Goal: Task Accomplishment & Management: Manage account settings

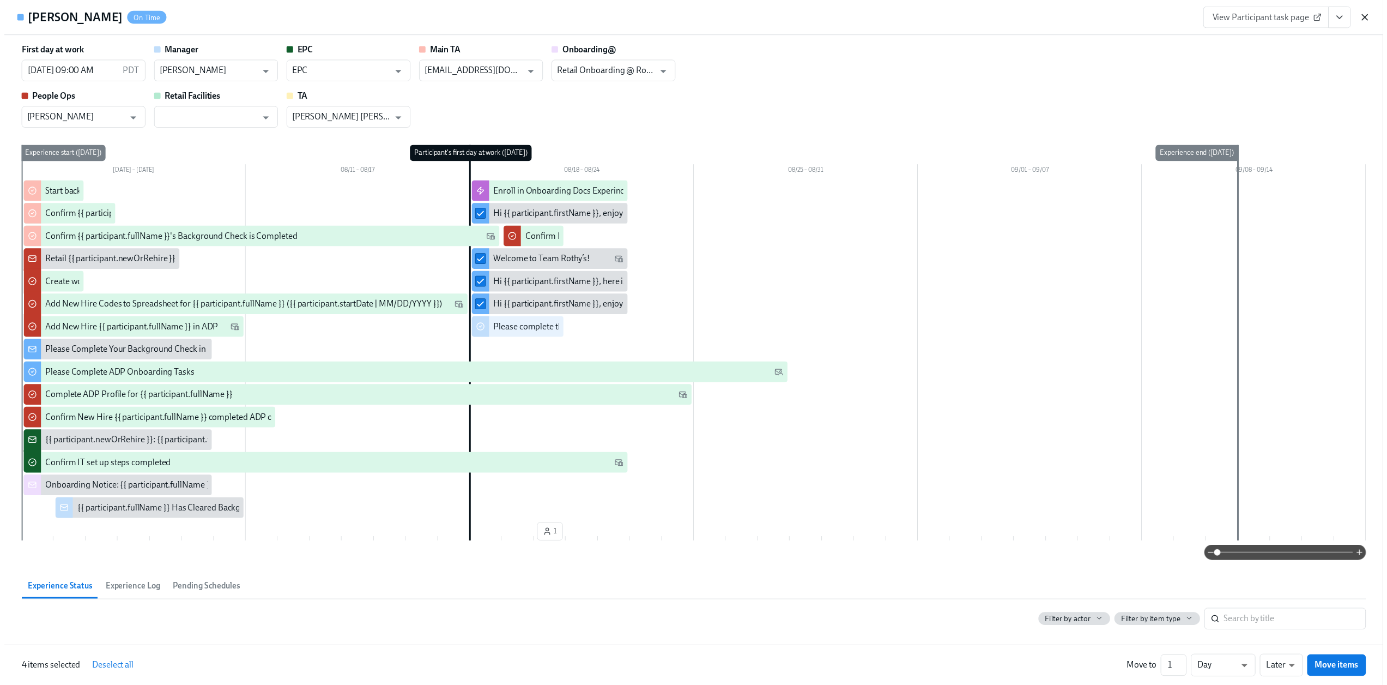
scroll to position [1556, 0]
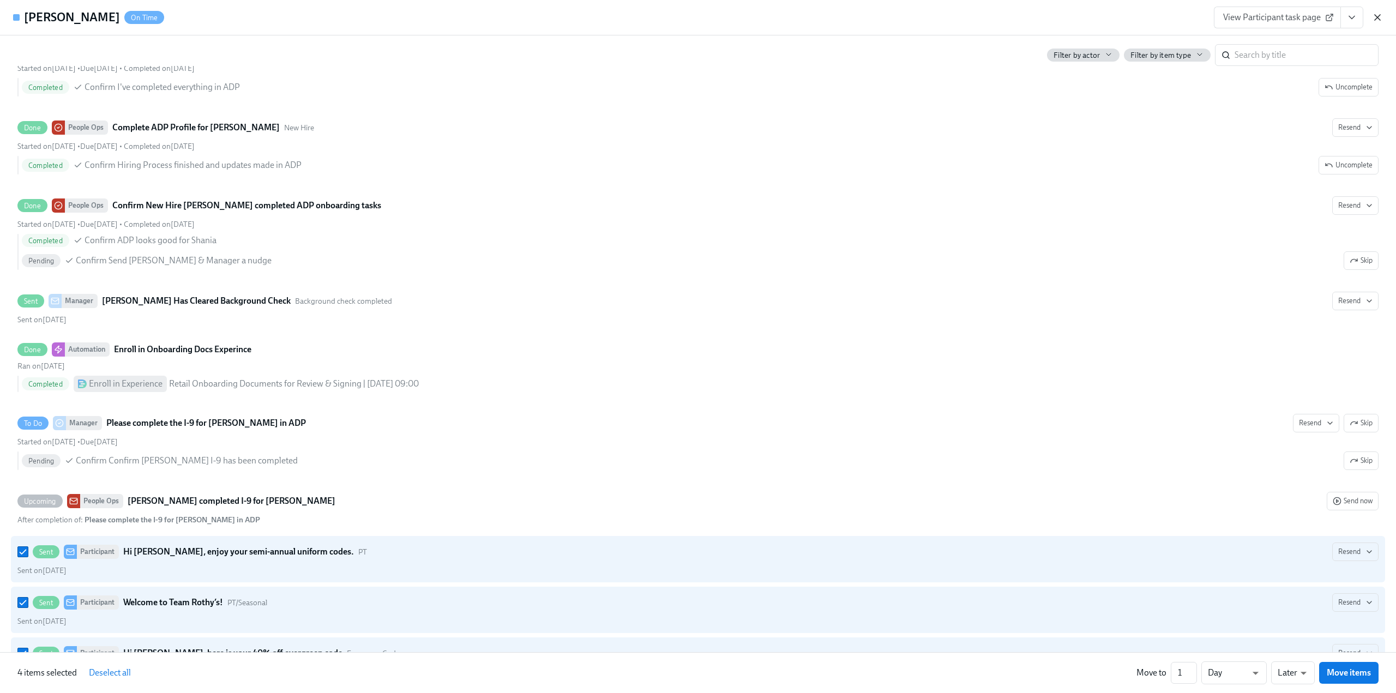
click at [1378, 20] on icon "button" at bounding box center [1377, 17] width 11 height 11
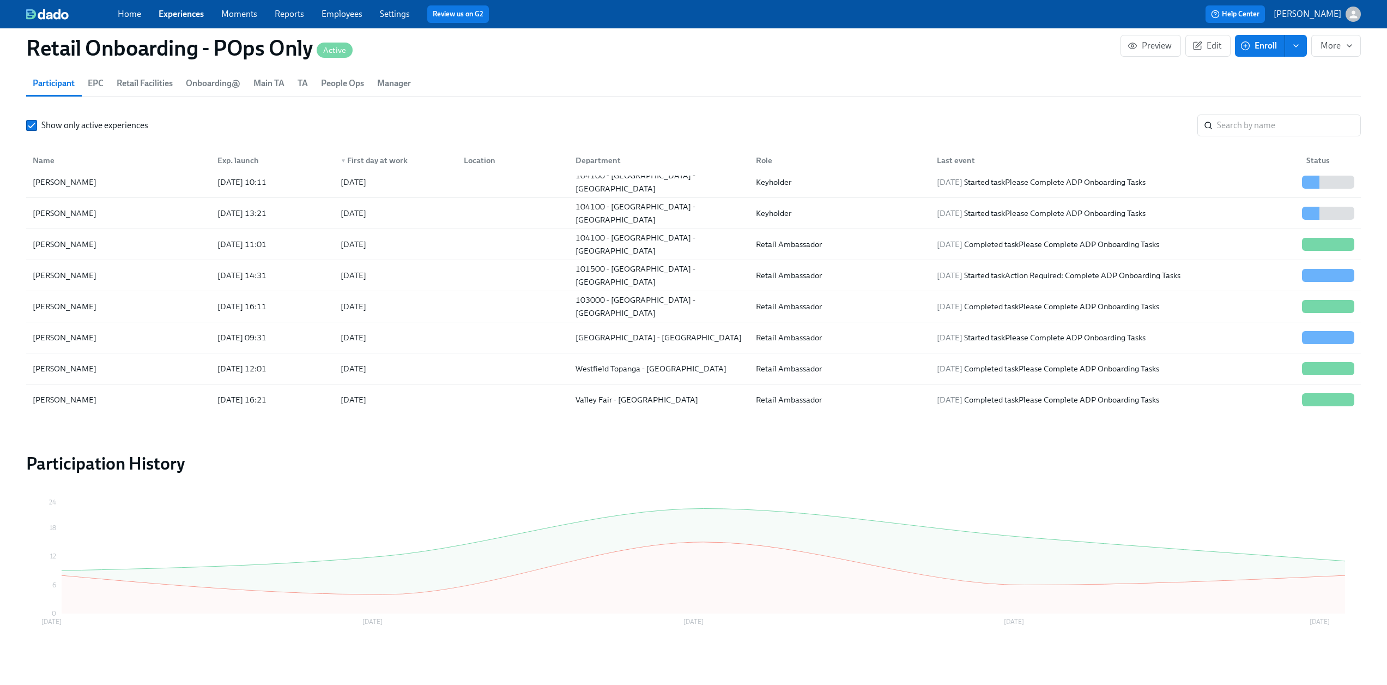
click at [178, 11] on link "Experiences" at bounding box center [181, 14] width 45 height 10
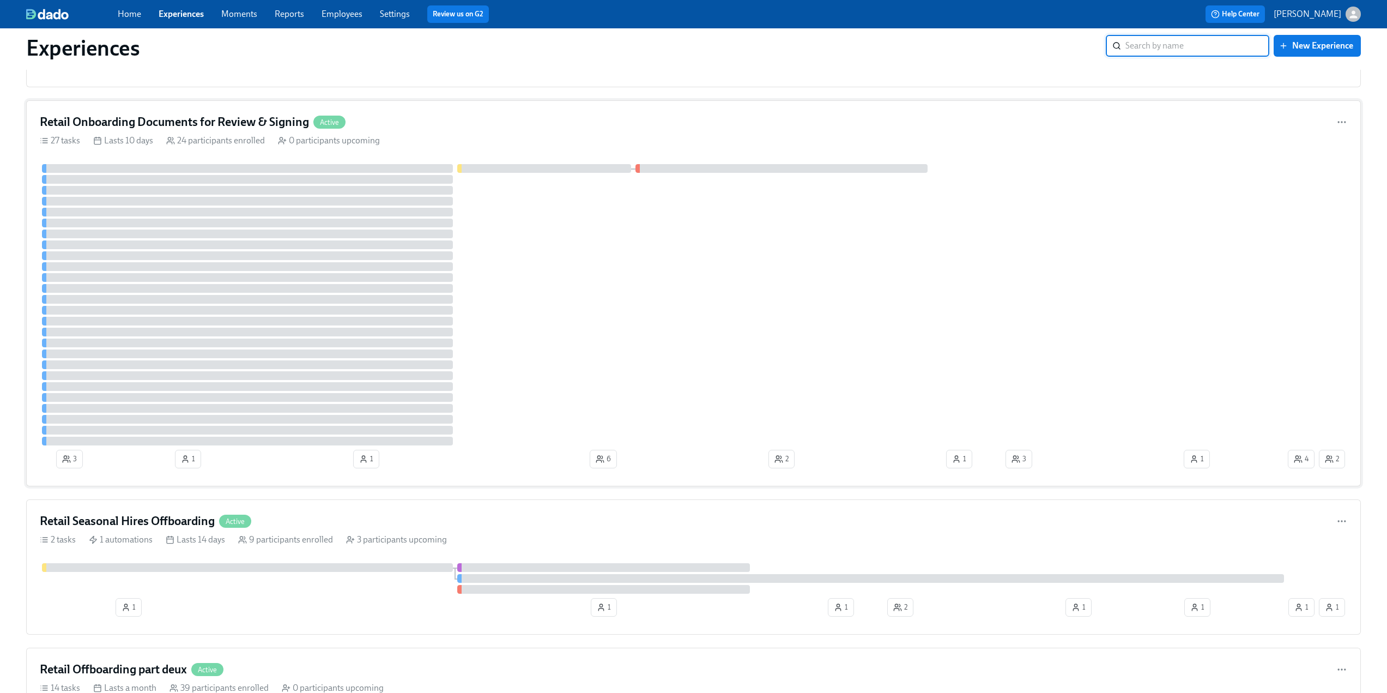
scroll to position [927, 0]
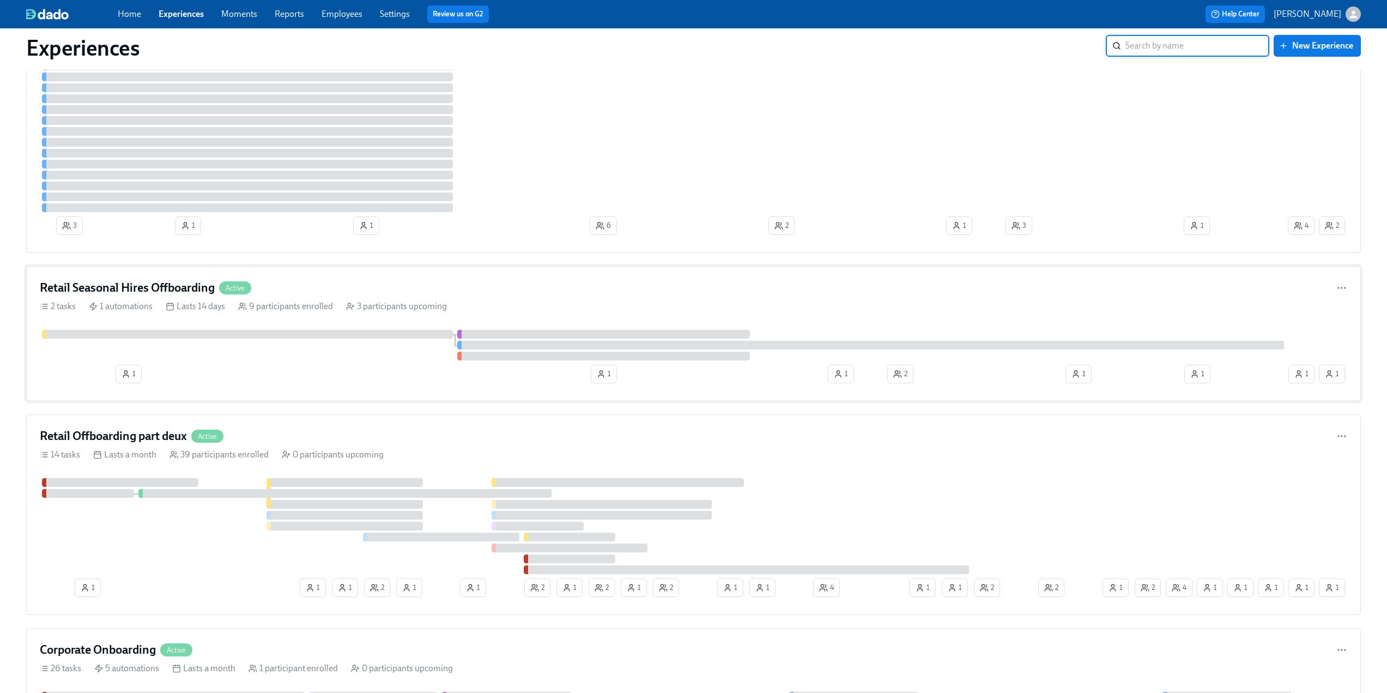
click at [117, 292] on h4 "Retail Seasonal Hires Offboarding" at bounding box center [127, 288] width 175 height 16
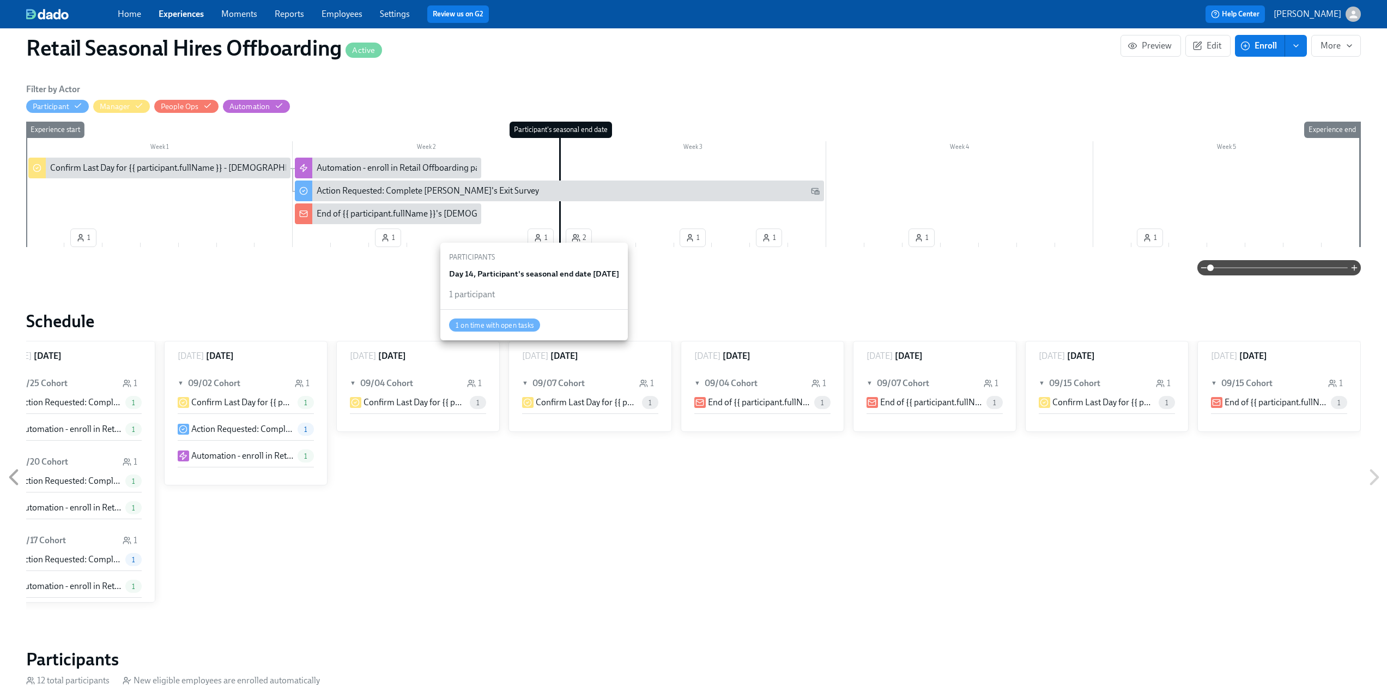
scroll to position [55, 0]
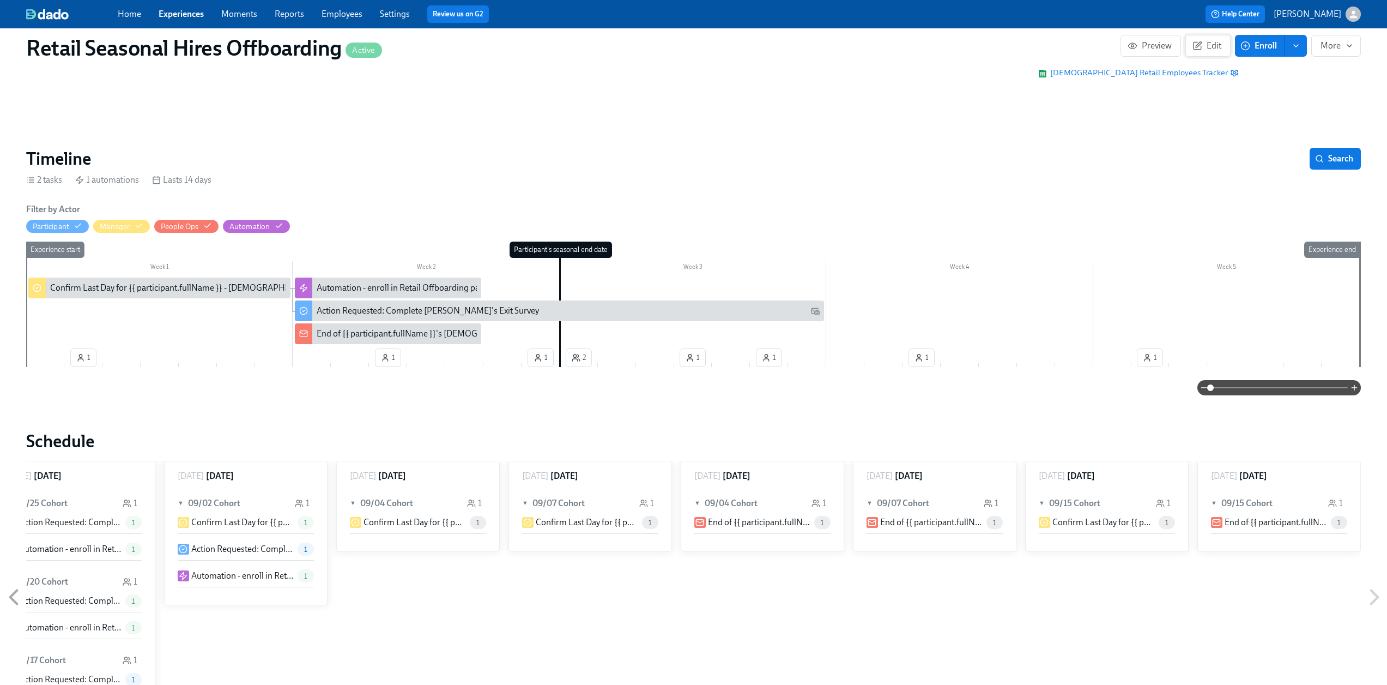
click at [1199, 47] on icon "button" at bounding box center [1198, 46] width 10 height 10
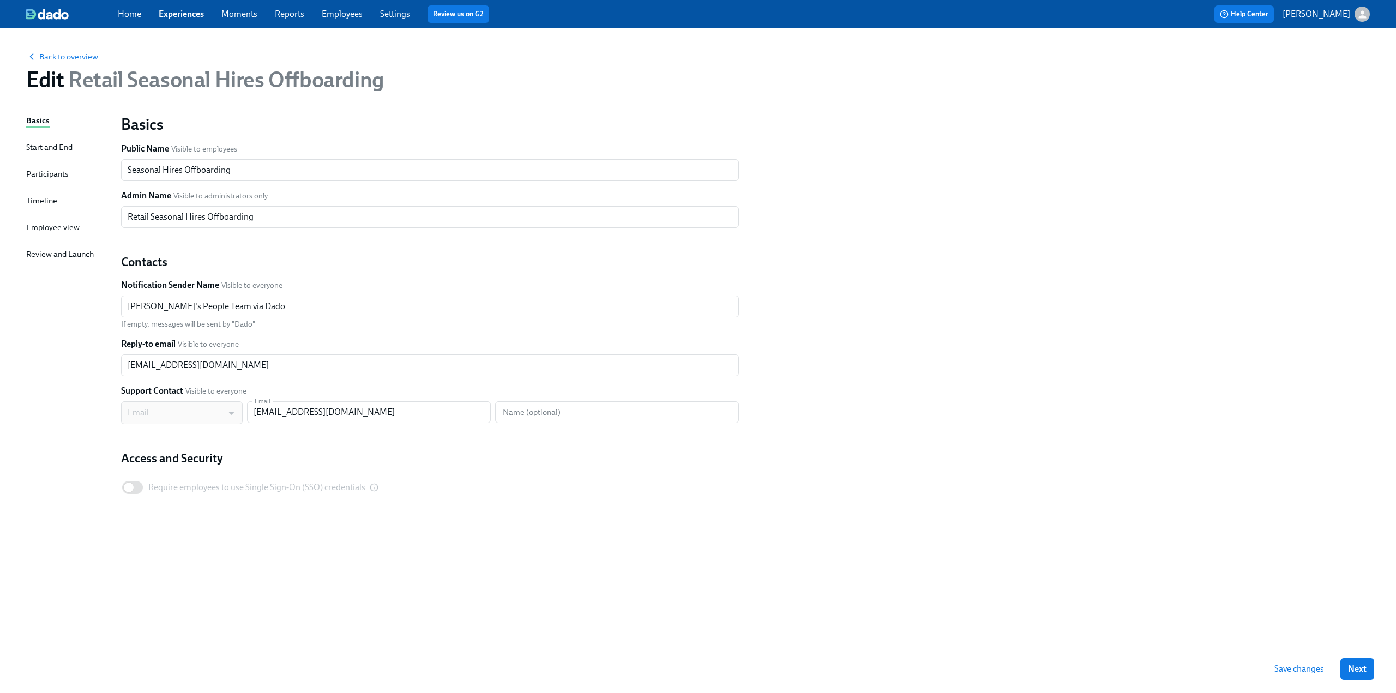
click at [58, 167] on div "Basics Start and End Participants Timeline Employee view Review and Launch" at bounding box center [67, 379] width 82 height 530
click at [51, 180] on div "Participants" at bounding box center [47, 175] width 42 height 14
click at [49, 174] on div "Participants" at bounding box center [47, 174] width 42 height 12
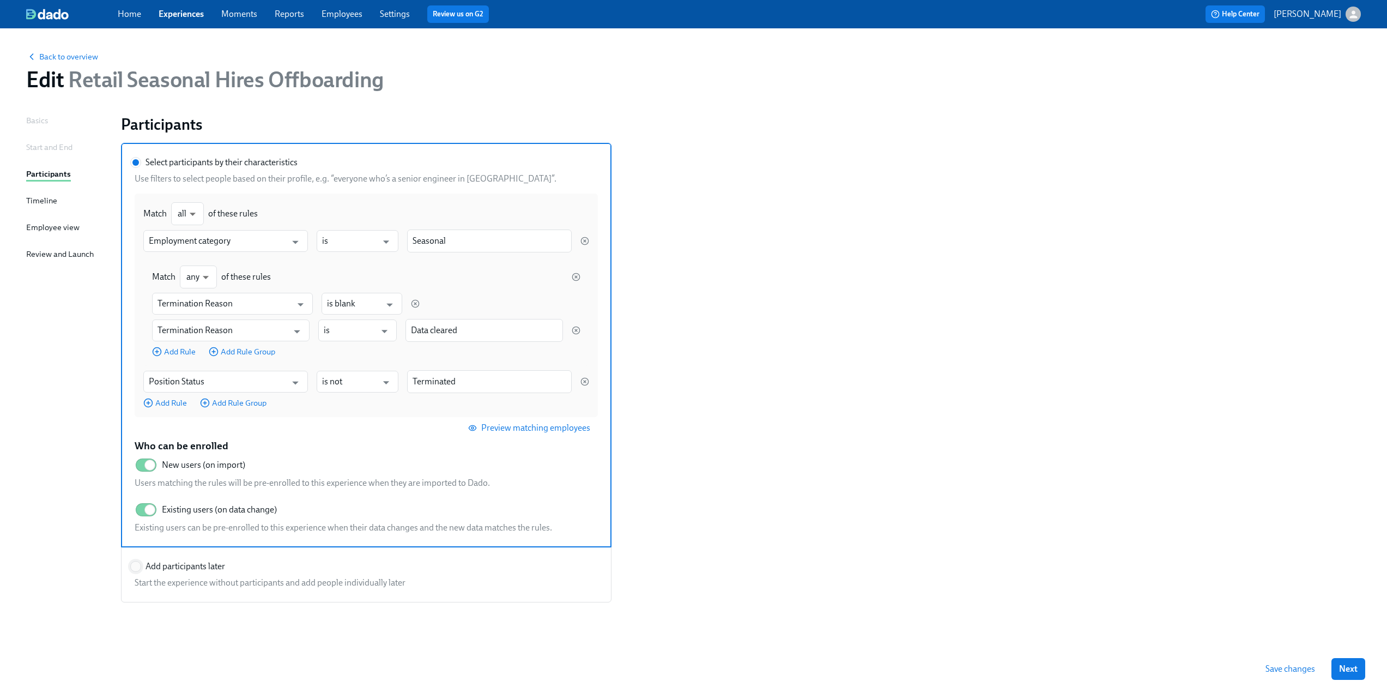
click at [138, 570] on input "Add participants later" at bounding box center [136, 567] width 10 height 10
radio input "true"
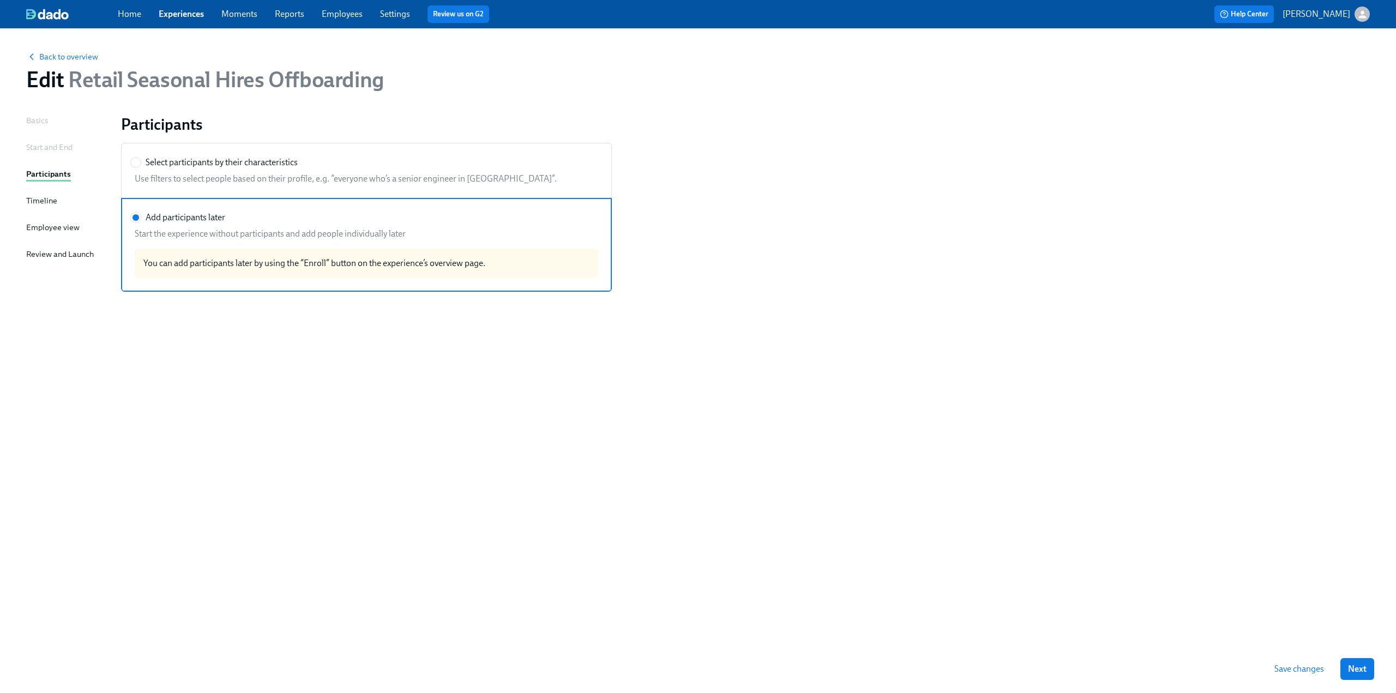
click at [1281, 667] on span "Save changes" at bounding box center [1299, 668] width 50 height 11
click at [79, 56] on span "Back to overview" at bounding box center [62, 56] width 72 height 11
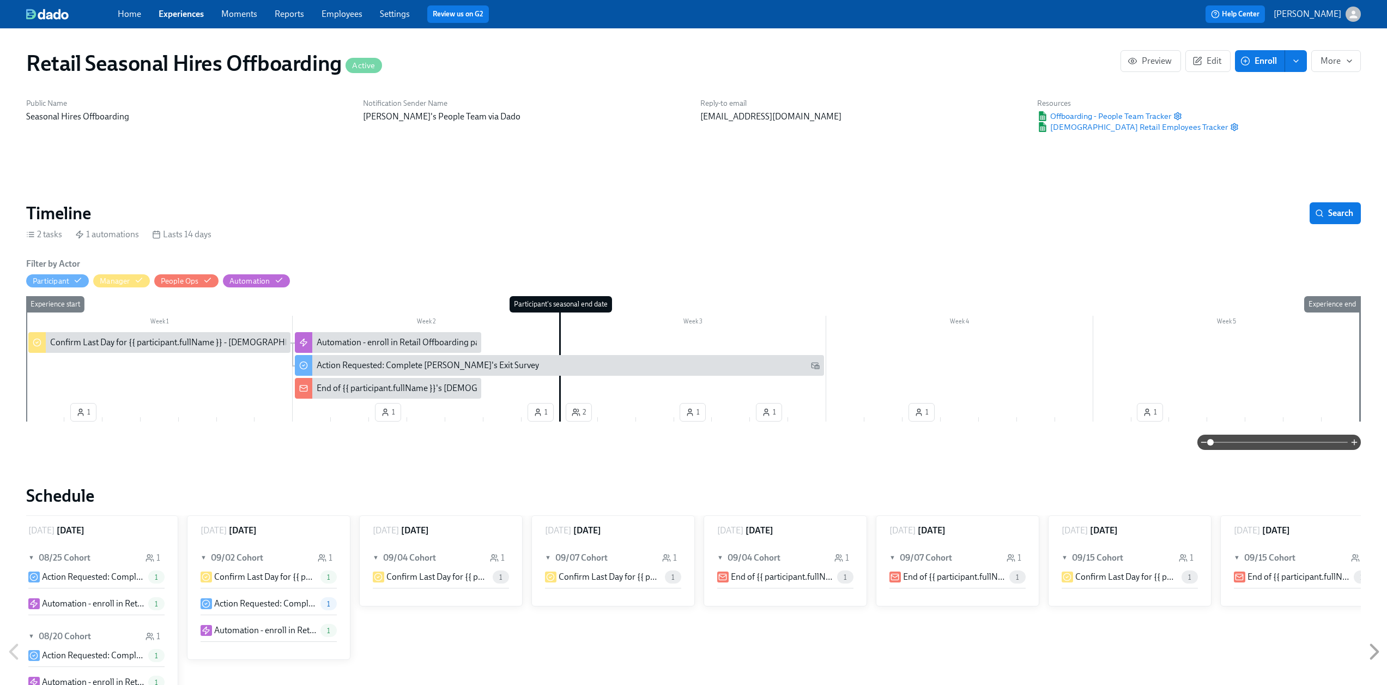
scroll to position [0, 2274]
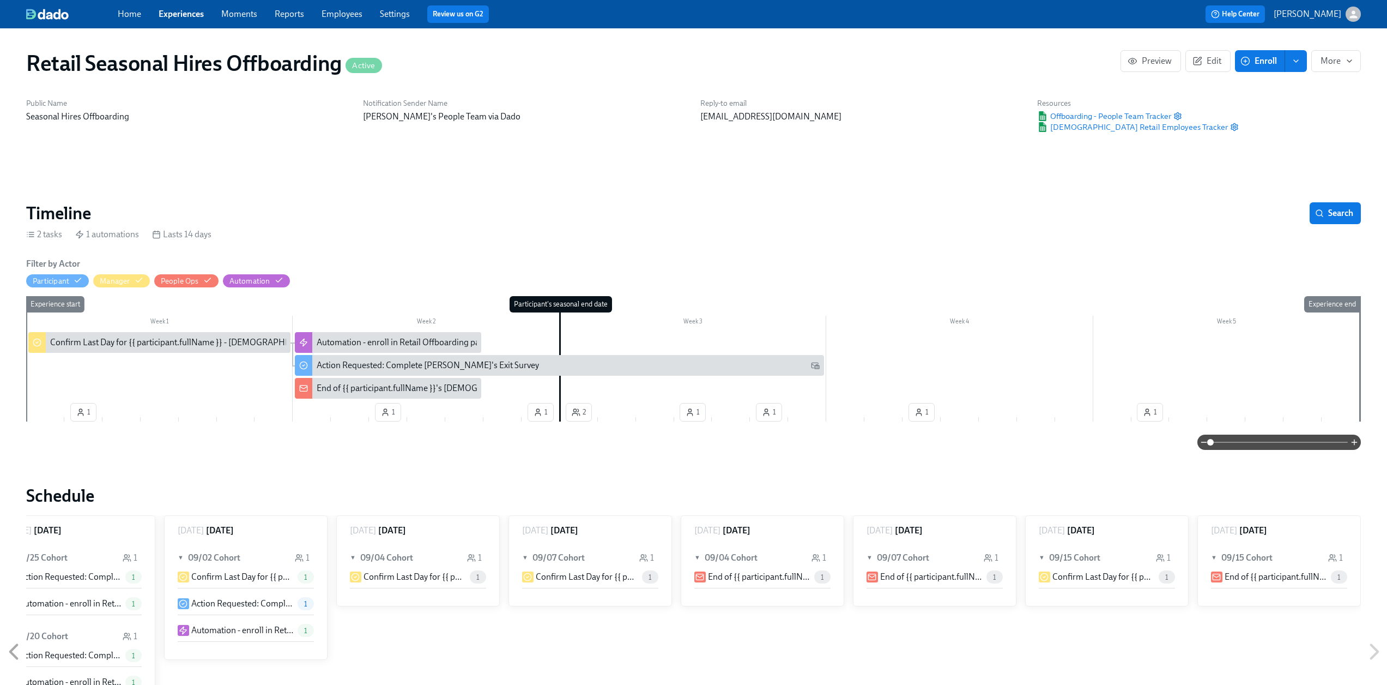
click at [161, 11] on link "Experiences" at bounding box center [181, 14] width 45 height 10
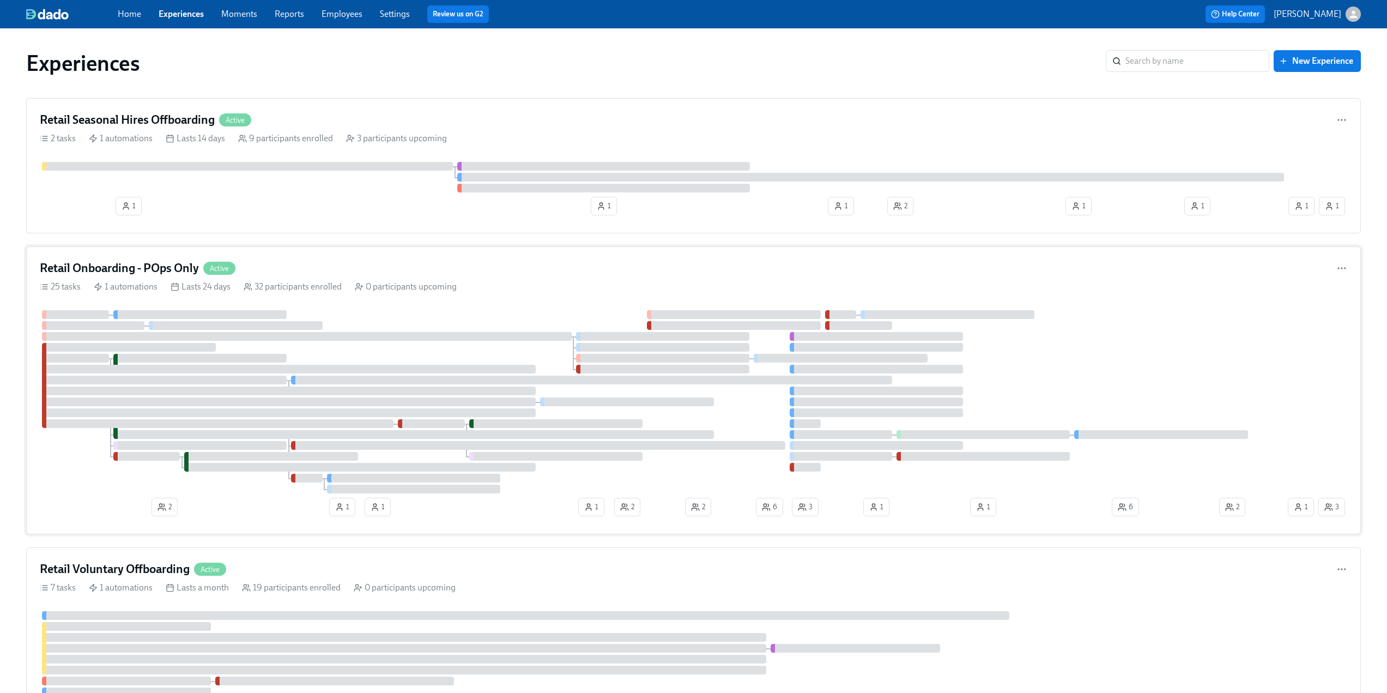
click at [186, 263] on h4 "Retail Onboarding - POps Only" at bounding box center [119, 268] width 159 height 16
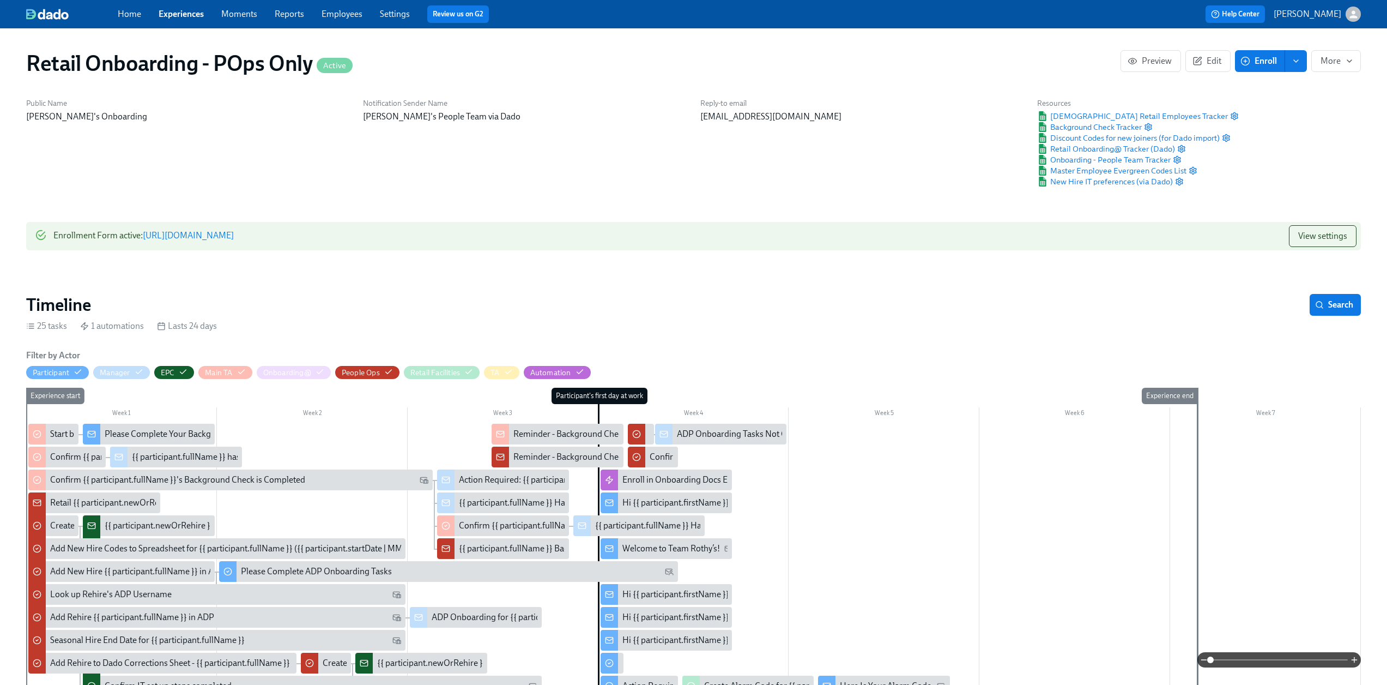
scroll to position [164, 0]
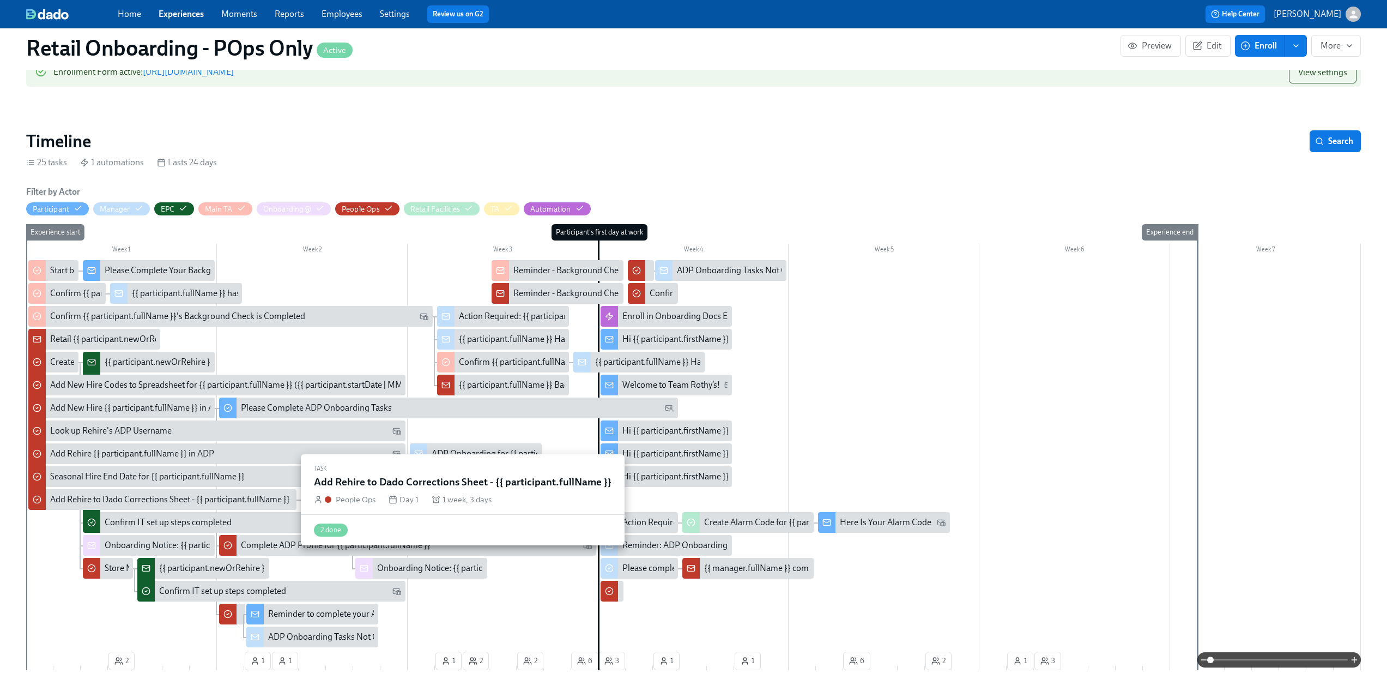
click at [132, 475] on div "Seasonal Hire End Date for {{ participant.fullName }}" at bounding box center [147, 476] width 195 height 12
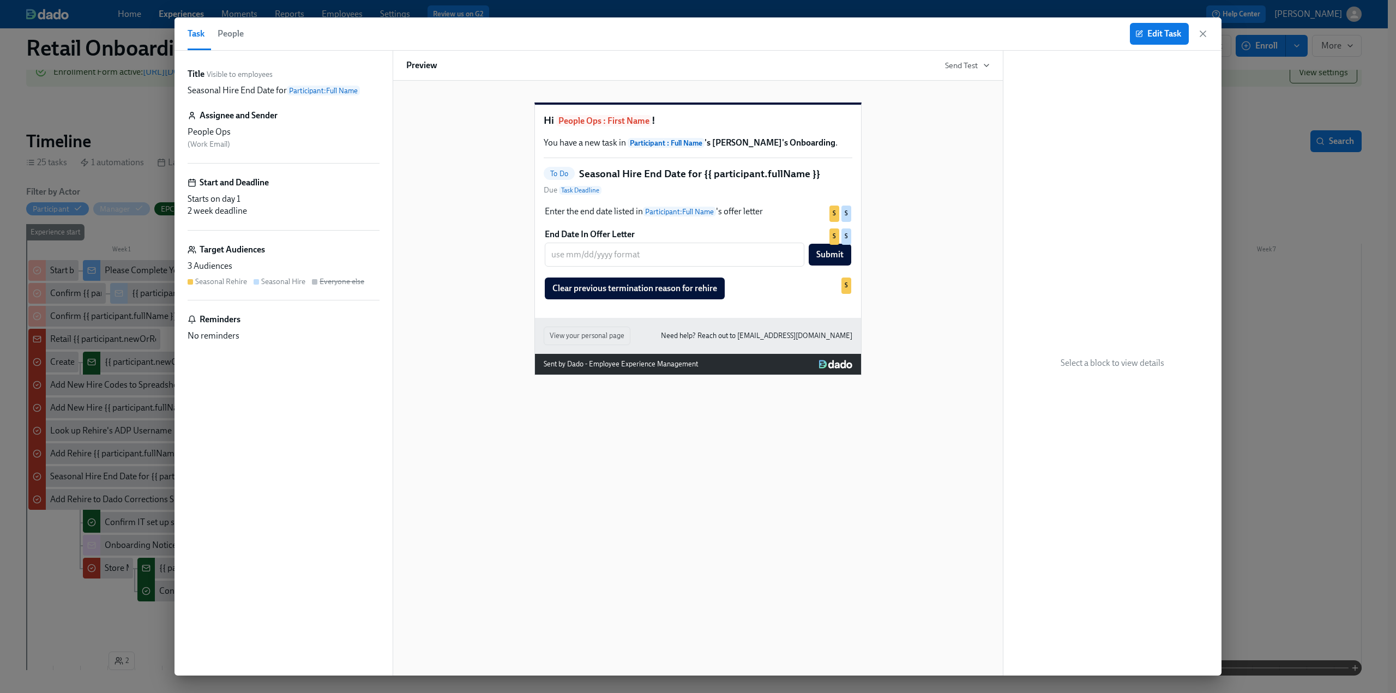
click at [1211, 33] on div "Task People Edit Task" at bounding box center [697, 33] width 1047 height 33
click at [1205, 32] on icon "button" at bounding box center [1202, 33] width 5 height 5
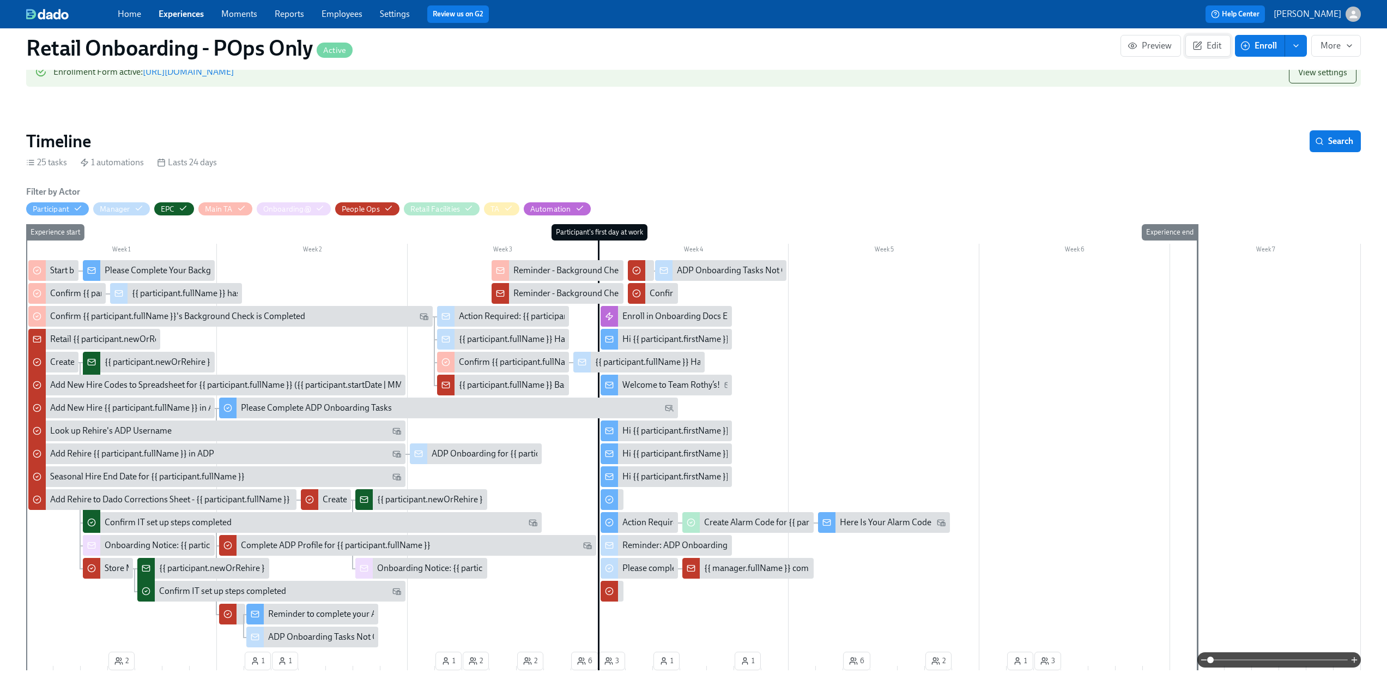
click at [1196, 39] on button "Edit" at bounding box center [1208, 46] width 45 height 22
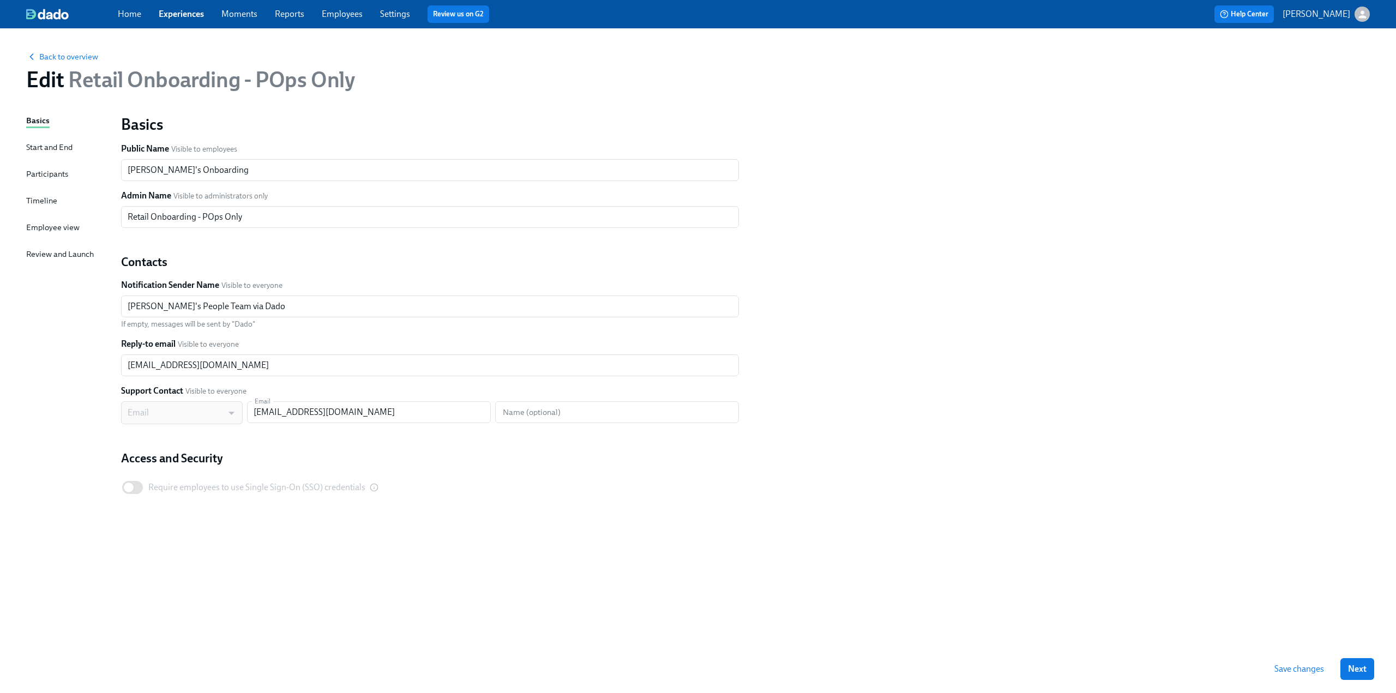
click at [39, 200] on div "Timeline" at bounding box center [41, 201] width 31 height 12
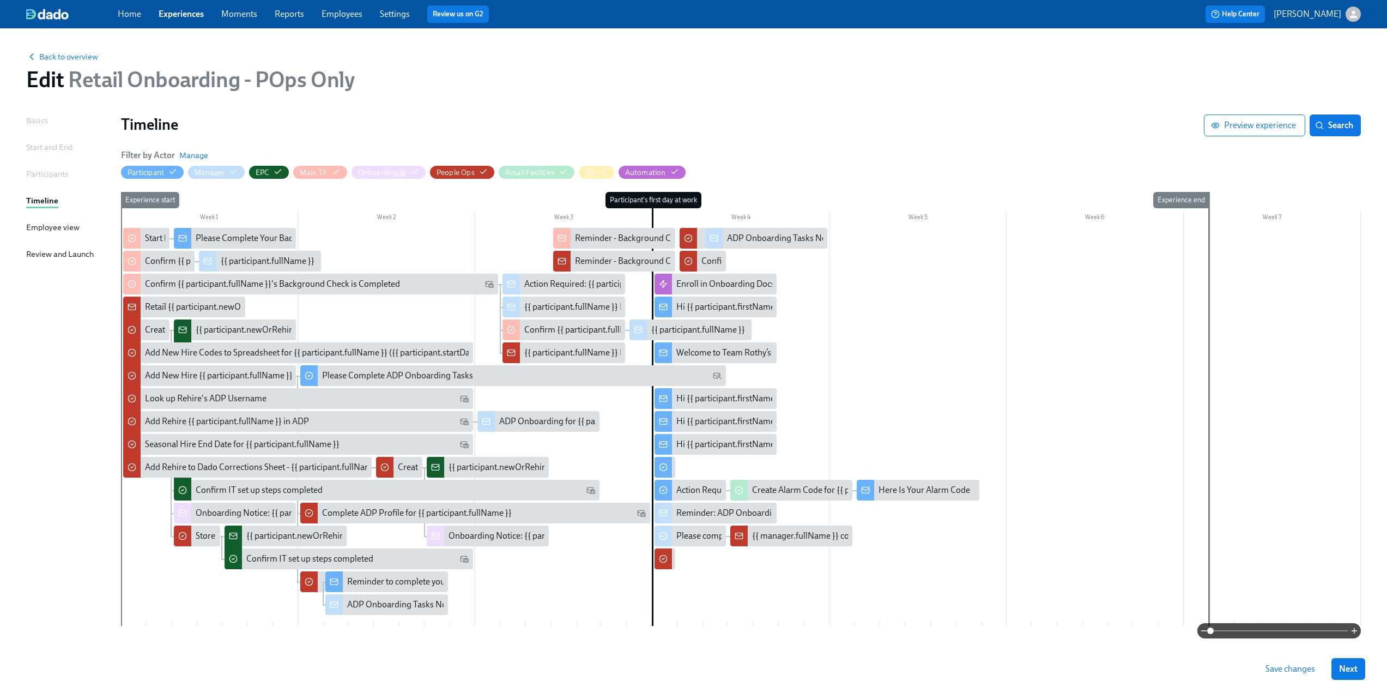
click at [600, 586] on div at bounding box center [741, 427] width 1240 height 398
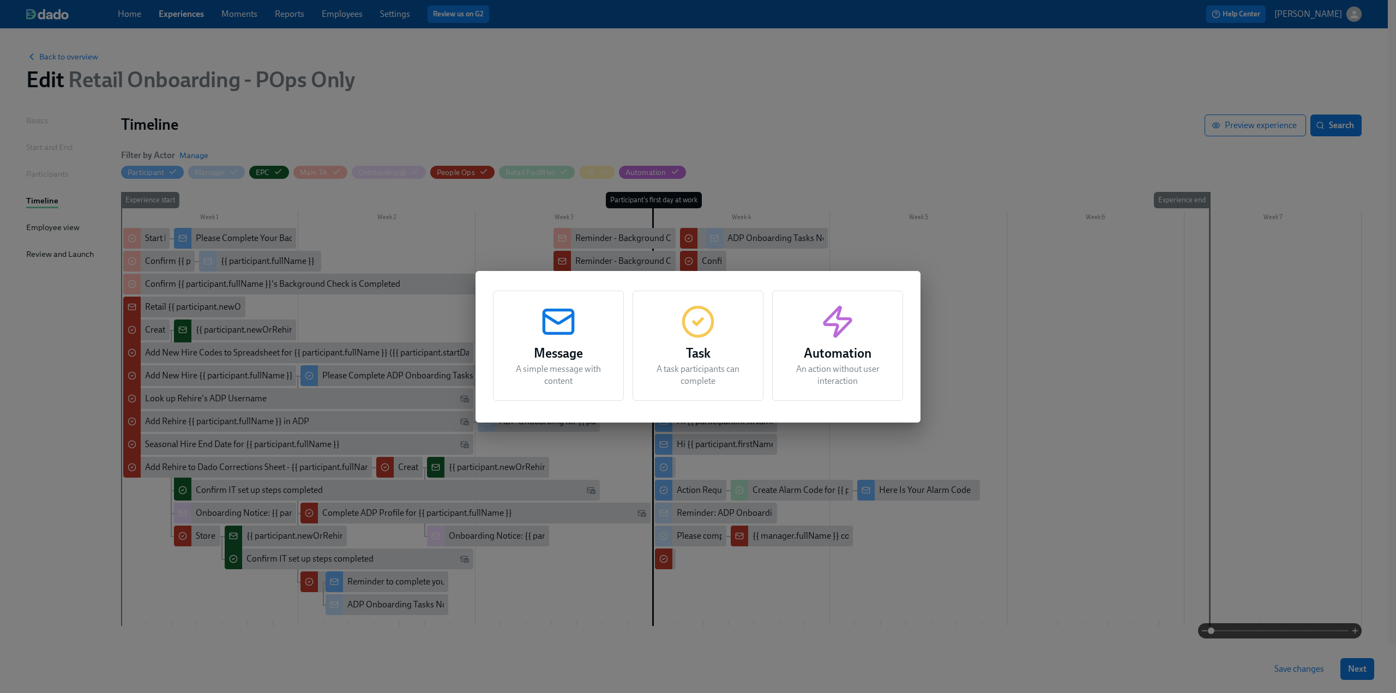
click at [854, 351] on h3 "Automation" at bounding box center [838, 353] width 104 height 20
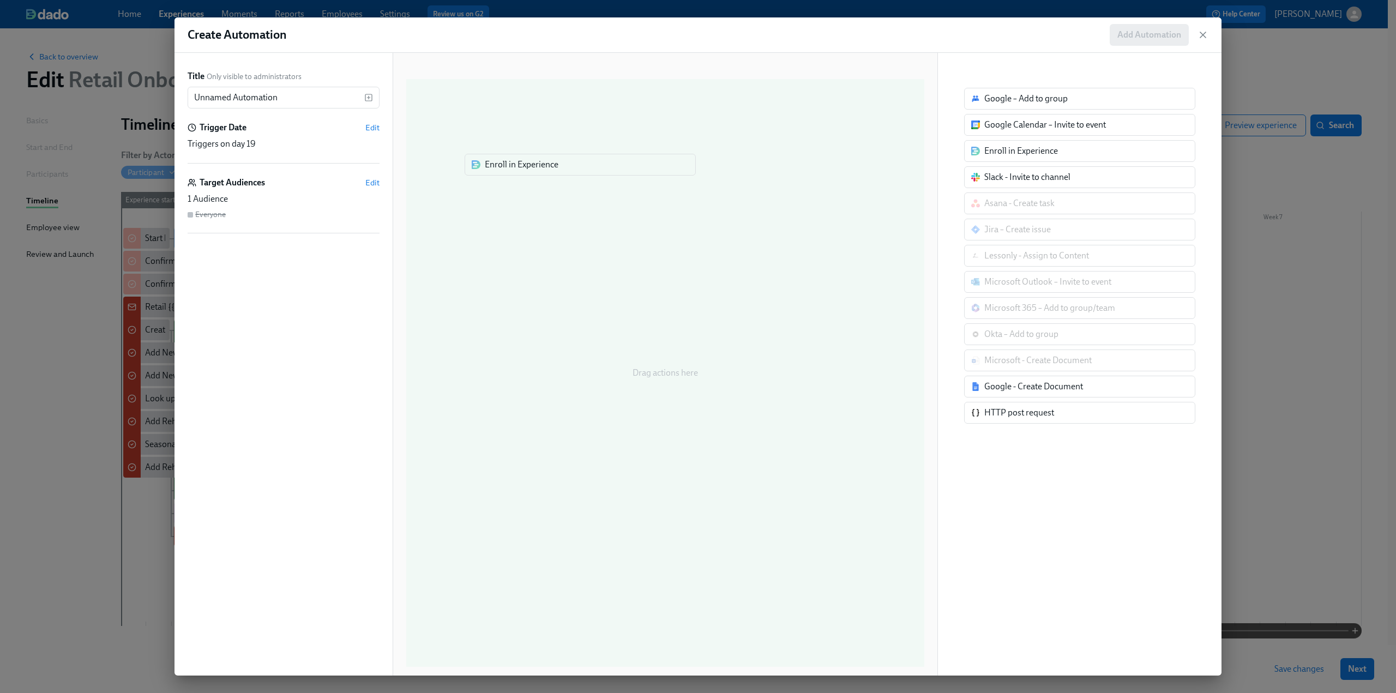
drag, startPoint x: 1026, startPoint y: 152, endPoint x: 519, endPoint y: 166, distance: 507.2
click at [519, 166] on div "Title Only visible to administrators Unnamed Automation ​ Trigger Date Edit Tri…" at bounding box center [697, 364] width 1047 height 623
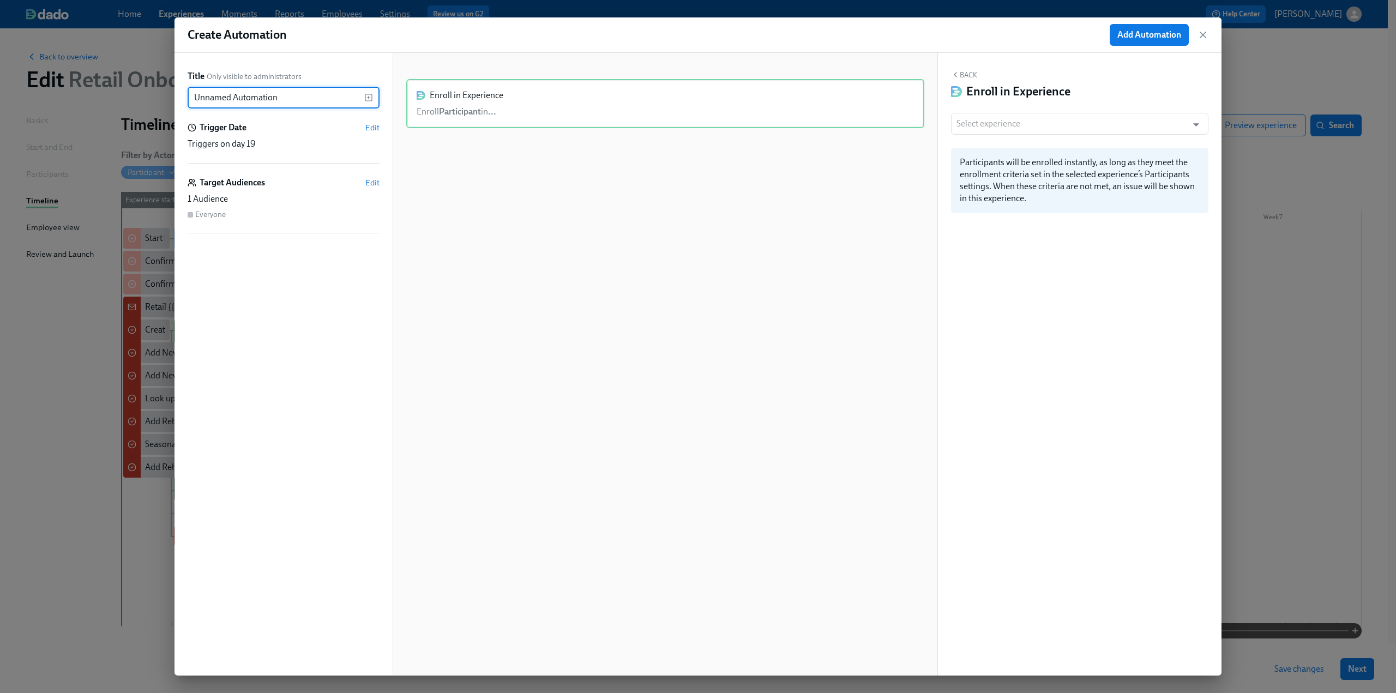
drag, startPoint x: 291, startPoint y: 100, endPoint x: 121, endPoint y: 100, distance: 170.1
click at [121, 100] on div "Create Automation Add Automation Title Only visible to administrators Unnamed A…" at bounding box center [698, 346] width 1396 height 693
type input "Enroll in Seasonal Offboarding"
click at [385, 128] on div "Title Only visible to administrators Enroll in Seasonal Offboarding ​ Trigger D…" at bounding box center [283, 364] width 218 height 623
click at [377, 126] on span "Edit" at bounding box center [372, 127] width 14 height 11
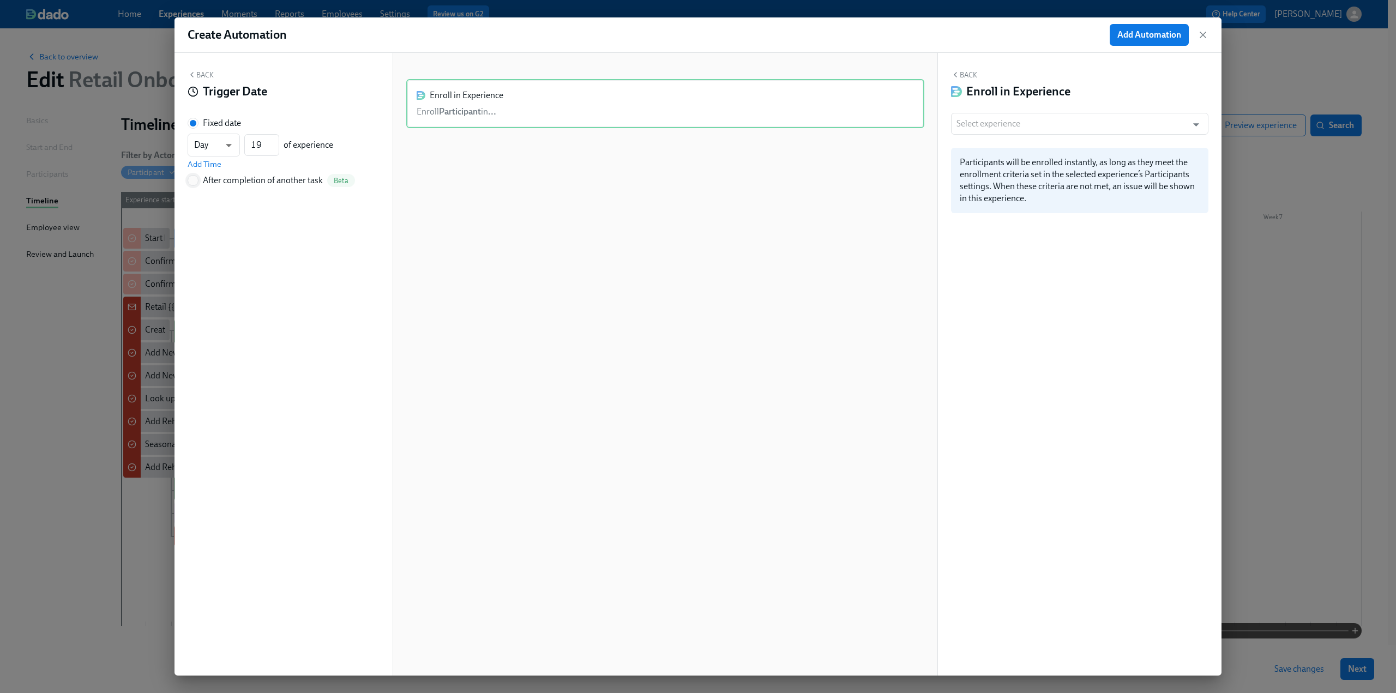
click at [197, 179] on input "After completion of another task Beta" at bounding box center [193, 181] width 10 height 10
radio input "true"
radio input "false"
click at [265, 173] on div "Back Trigger Date Fixed date After completion of another task Beta ---" at bounding box center [283, 364] width 218 height 623
click at [260, 160] on span "---" at bounding box center [283, 161] width 173 height 11
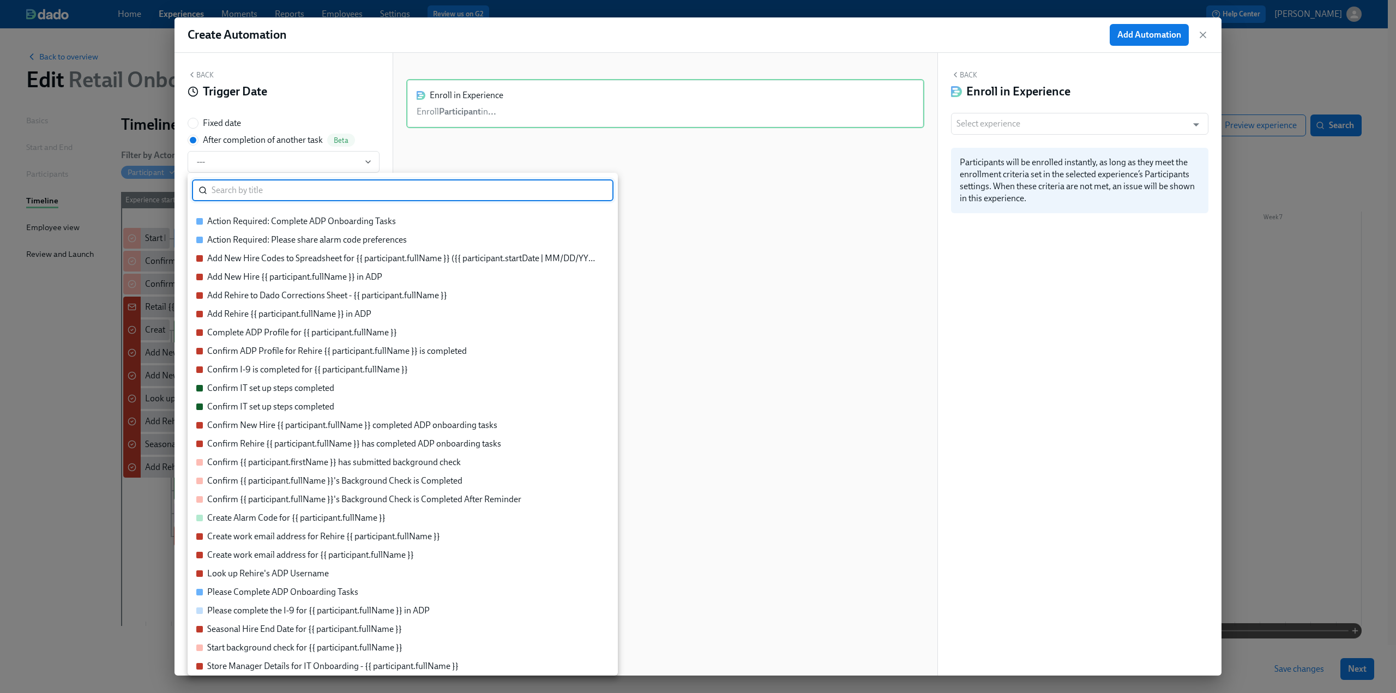
click at [280, 628] on div "Seasonal Hire End Date for {{ participant.fullName }}" at bounding box center [304, 629] width 195 height 12
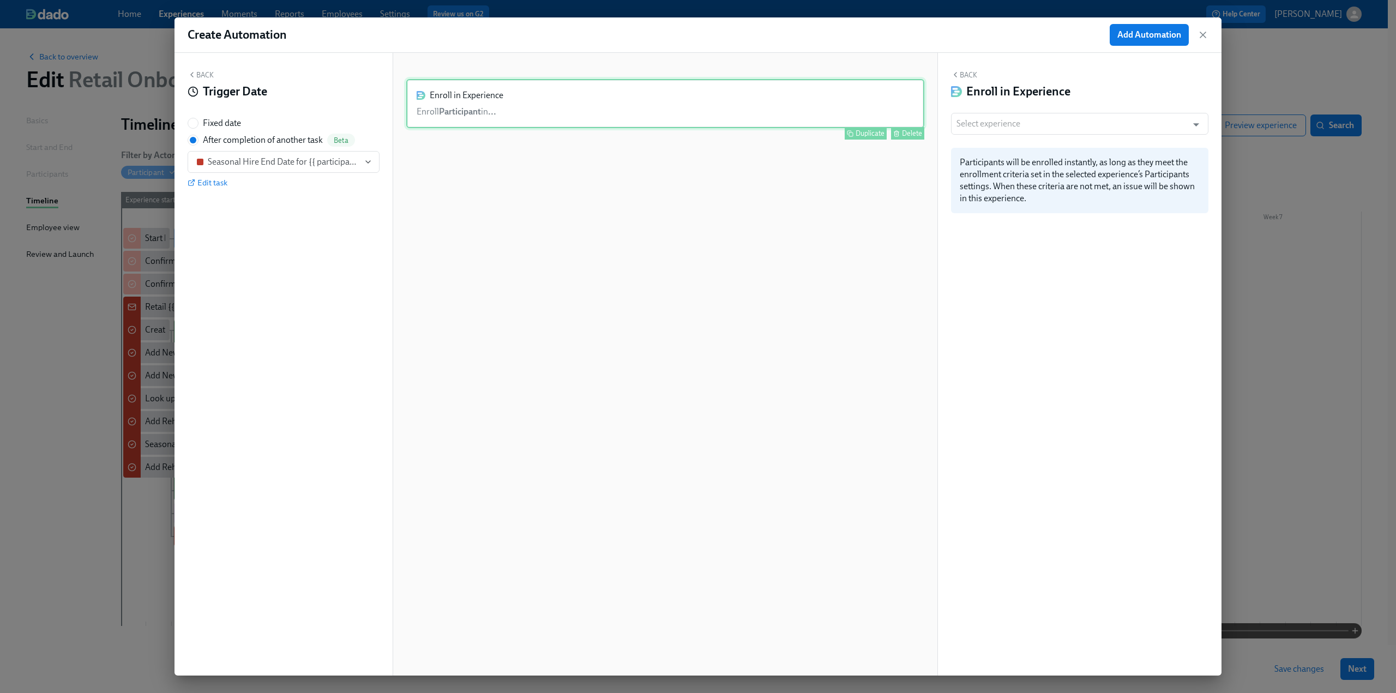
click at [619, 105] on div "Enroll in Experience Enroll Participant in ... Duplicate Delete" at bounding box center [665, 103] width 518 height 49
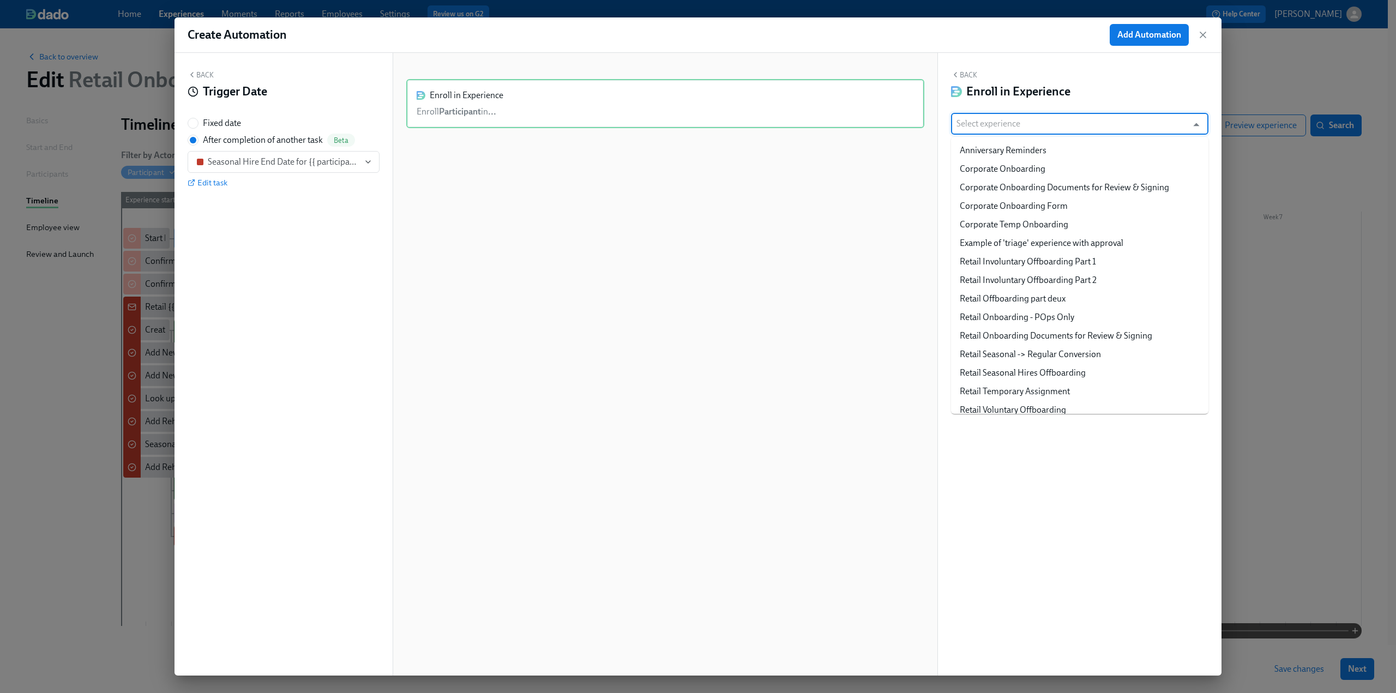
click at [1018, 118] on input "text" at bounding box center [1069, 124] width 226 height 22
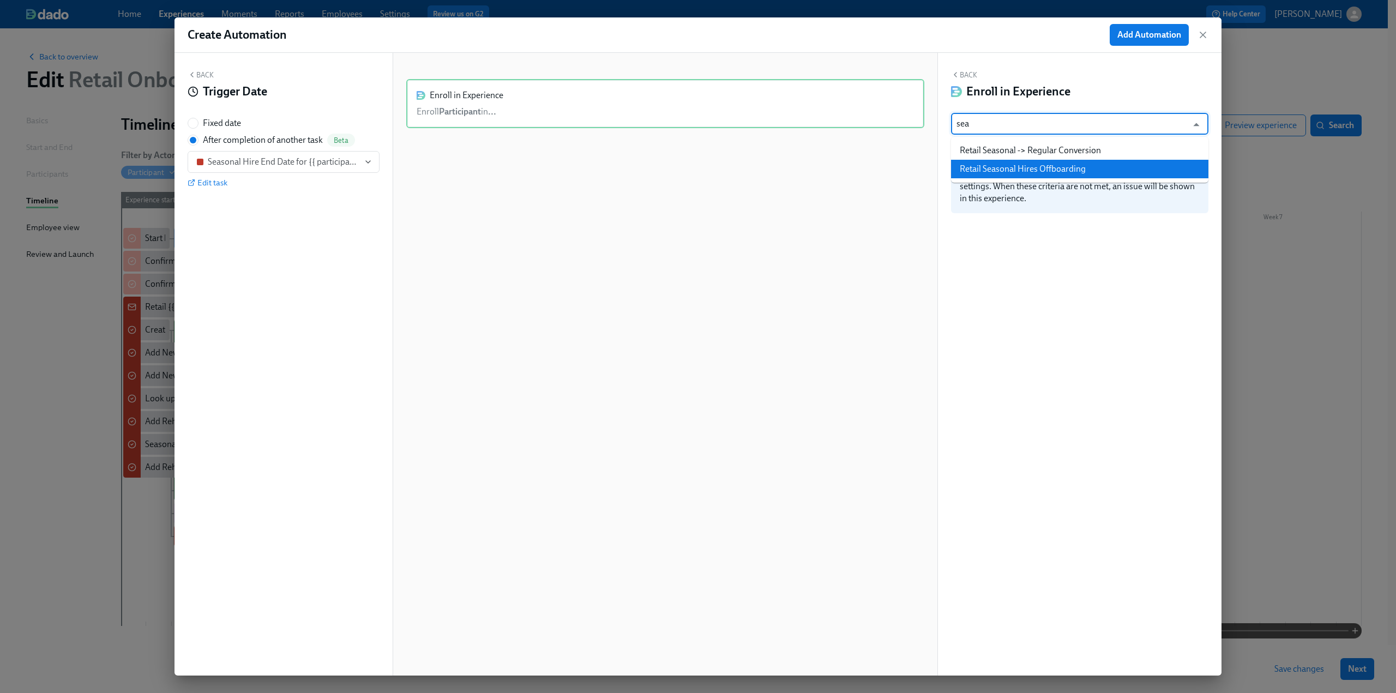
click at [1069, 163] on li "Retail Seasonal Hires Offboarding" at bounding box center [1079, 169] width 257 height 19
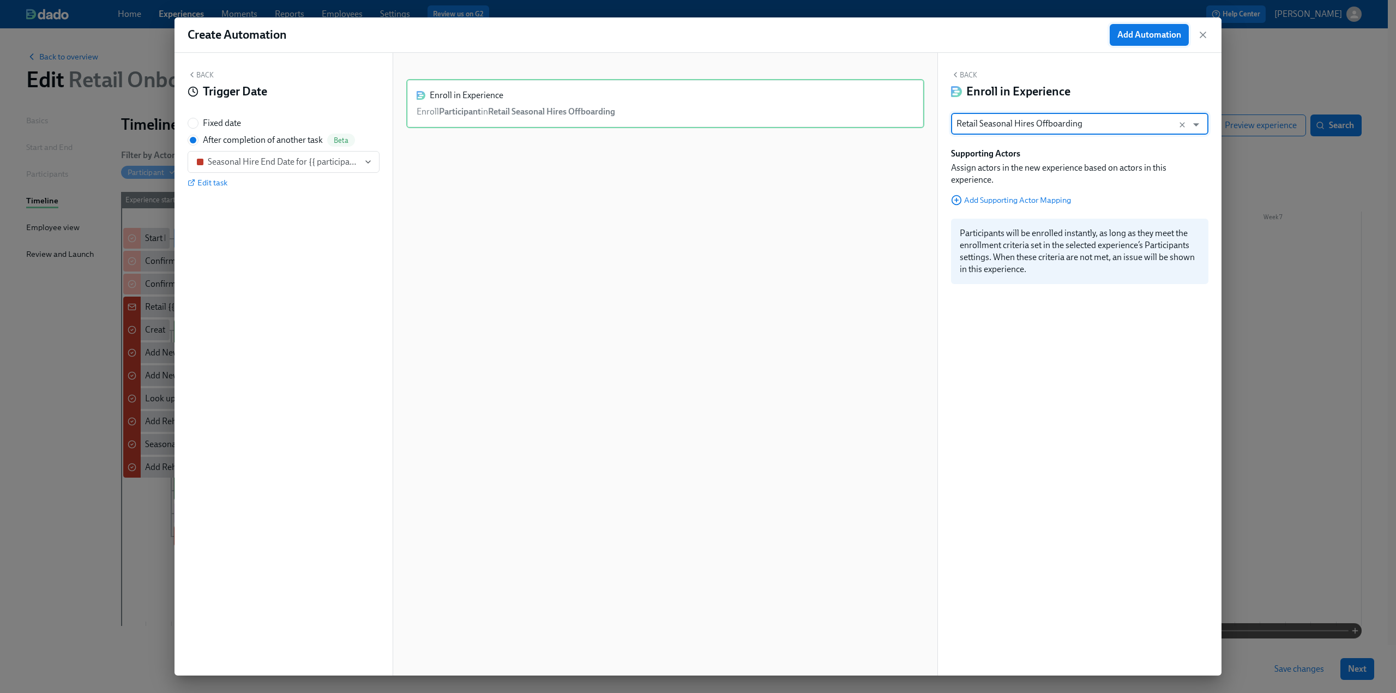
type input "Retail Seasonal Hires Offboarding"
click at [1139, 38] on span "Add Automation" at bounding box center [1149, 34] width 64 height 11
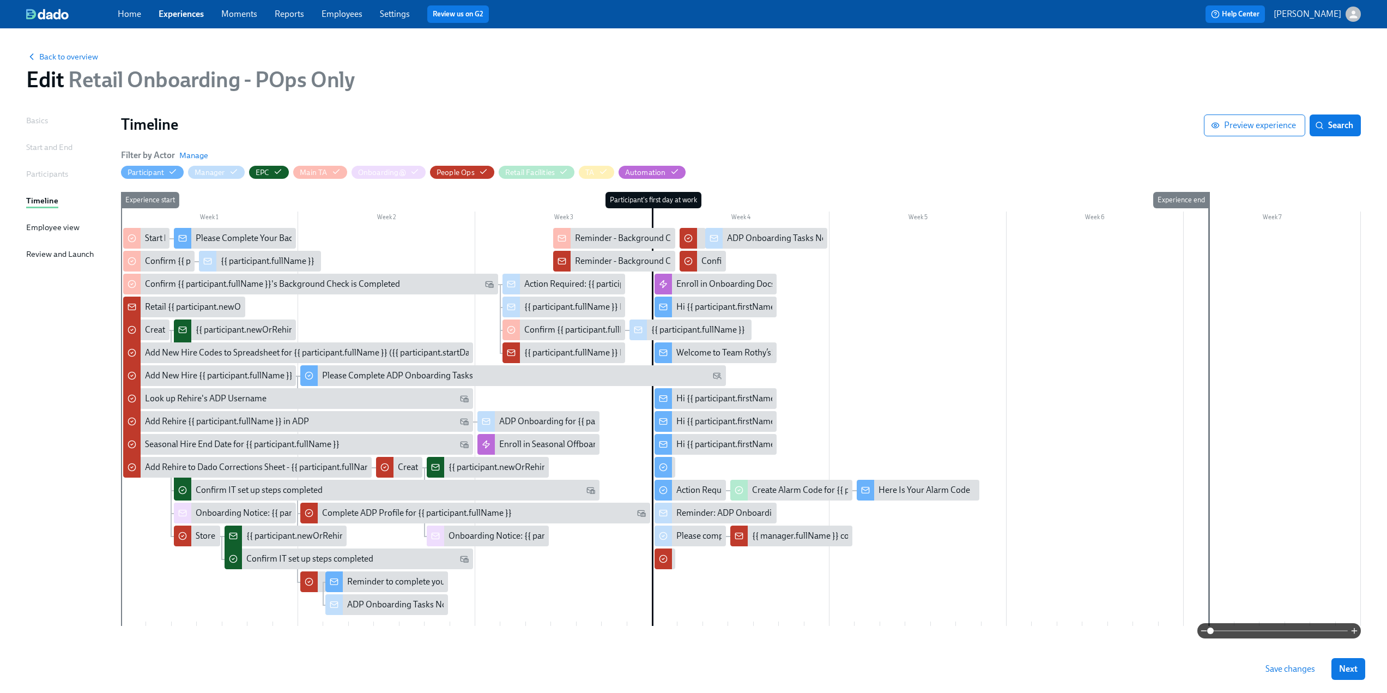
click at [1315, 670] on span "Save changes" at bounding box center [1291, 668] width 50 height 11
click at [179, 10] on link "Experiences" at bounding box center [181, 14] width 45 height 10
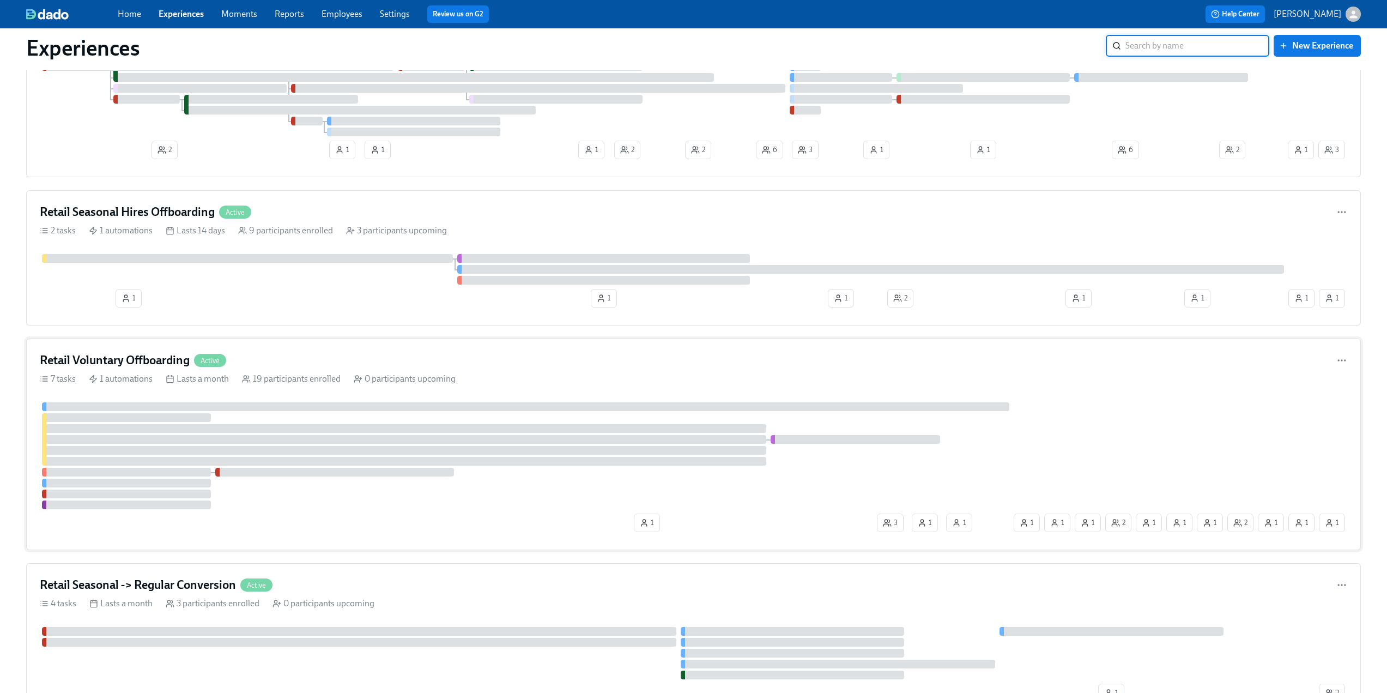
scroll to position [218, 0]
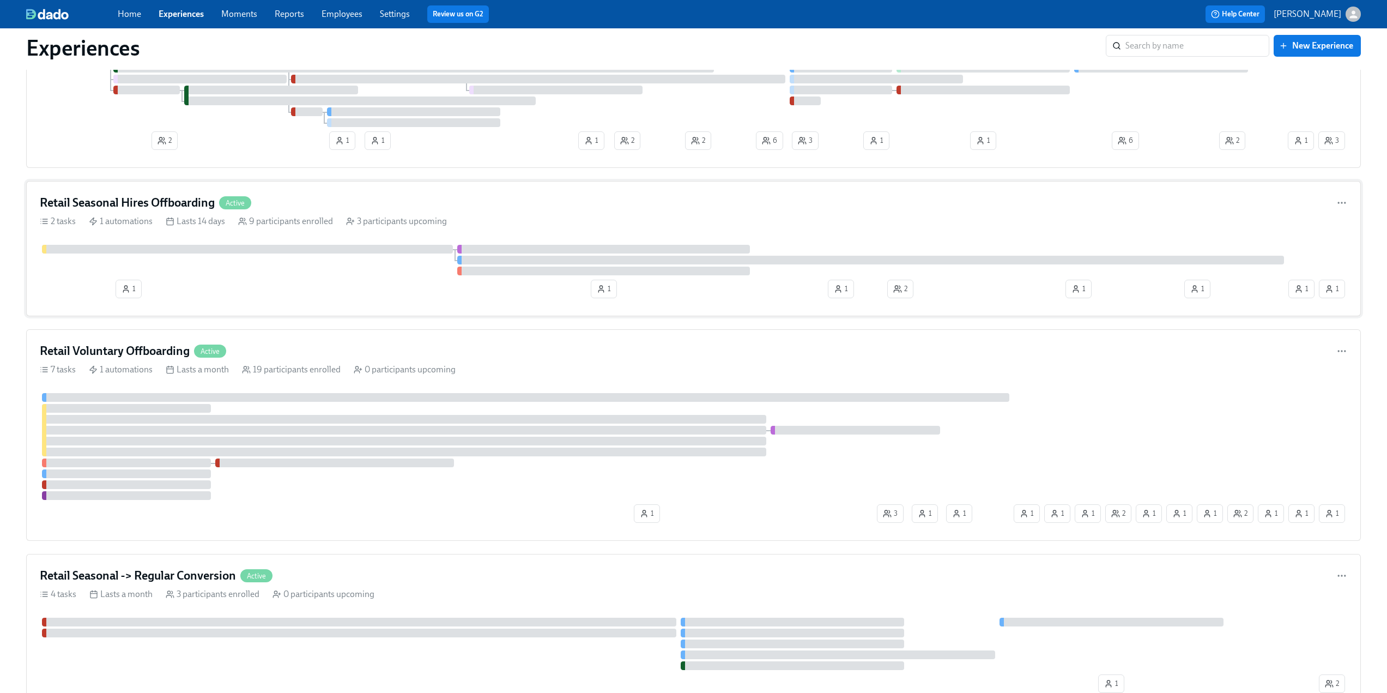
click at [98, 202] on h4 "Retail Seasonal Hires Offboarding" at bounding box center [127, 203] width 175 height 16
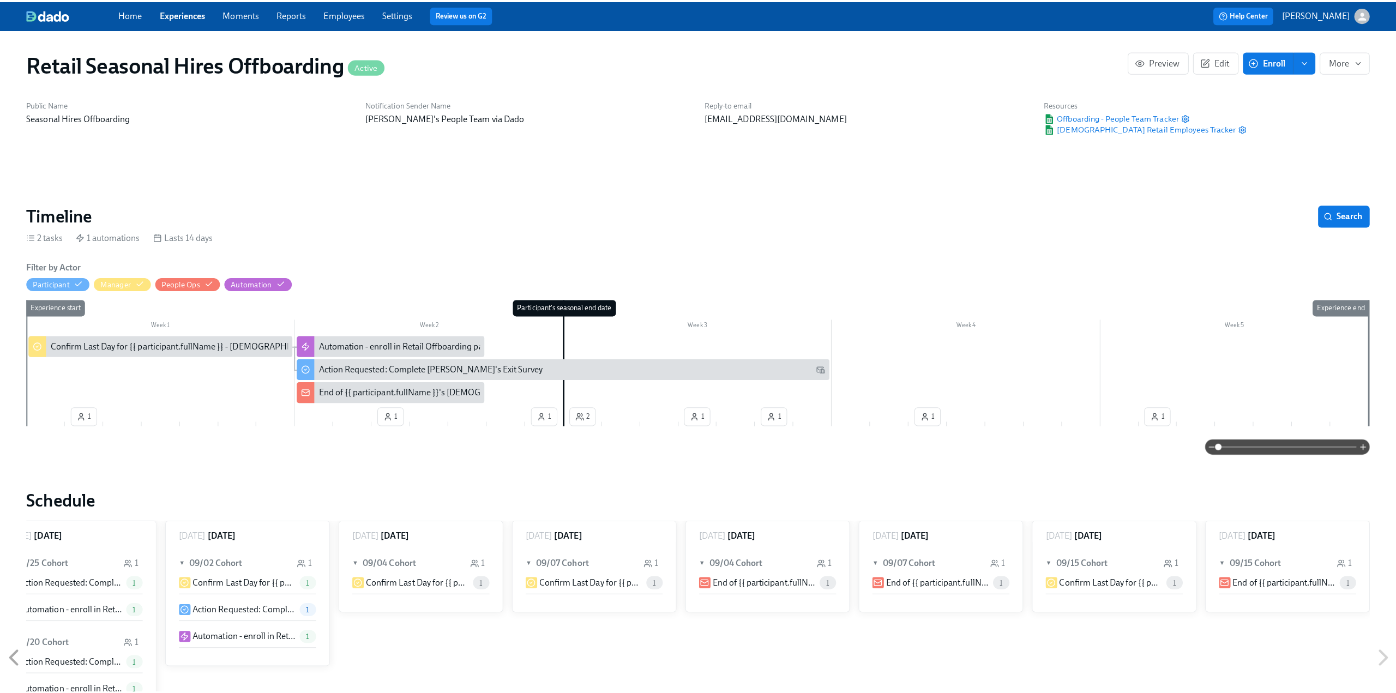
scroll to position [55, 0]
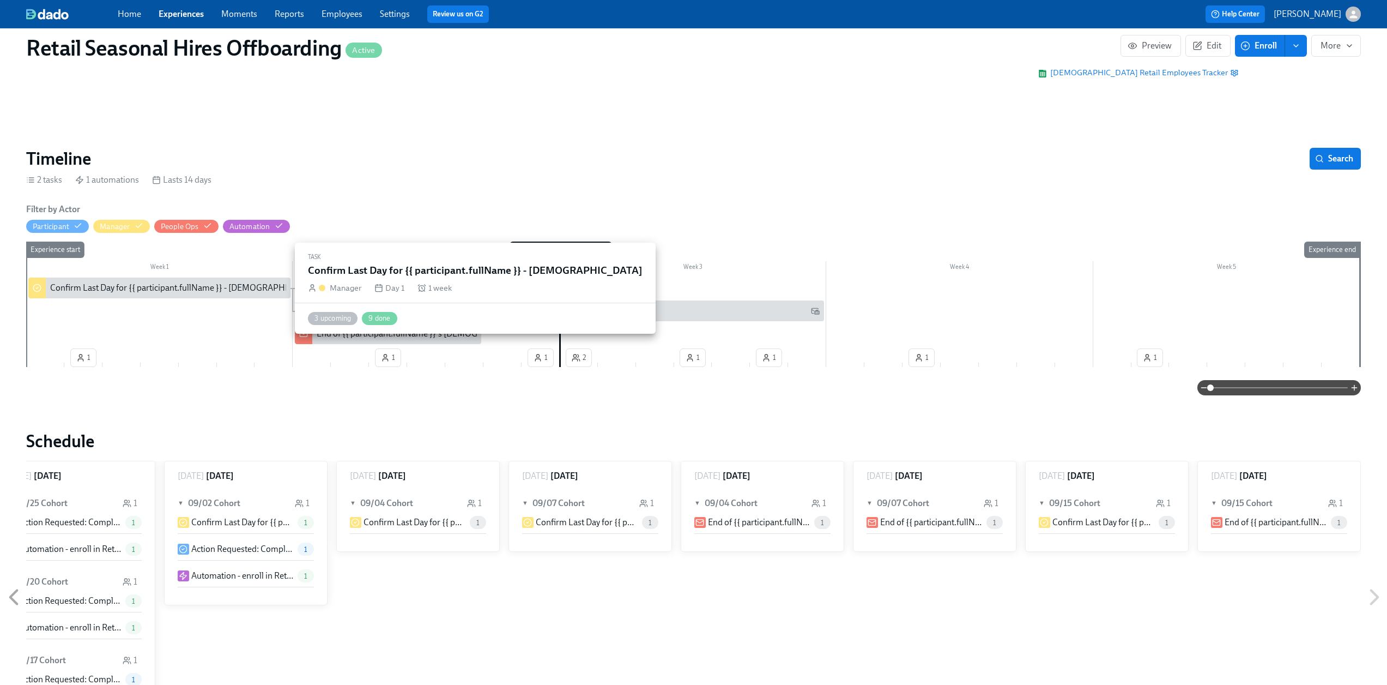
click at [155, 289] on div "Confirm Last Day for {{ participant.fullName }} - [DEMOGRAPHIC_DATA]" at bounding box center [185, 288] width 271 height 12
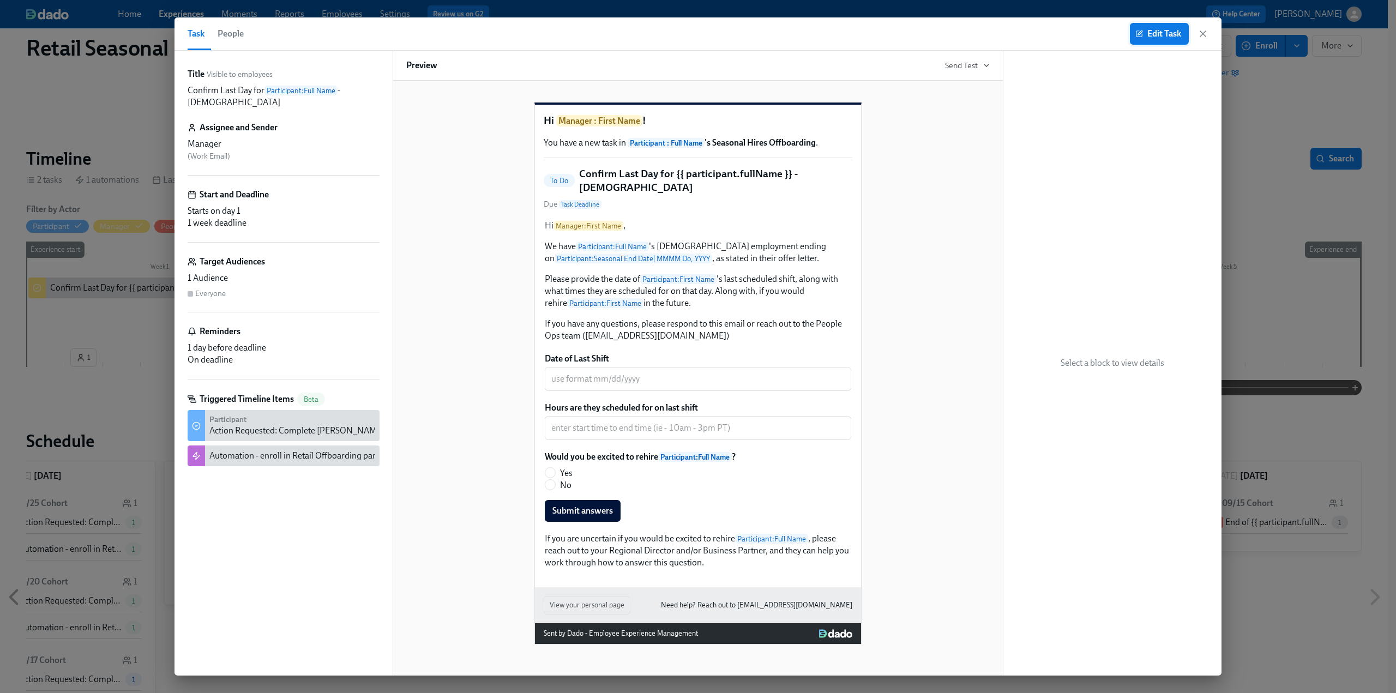
click at [1167, 35] on span "Edit Task" at bounding box center [1159, 33] width 44 height 11
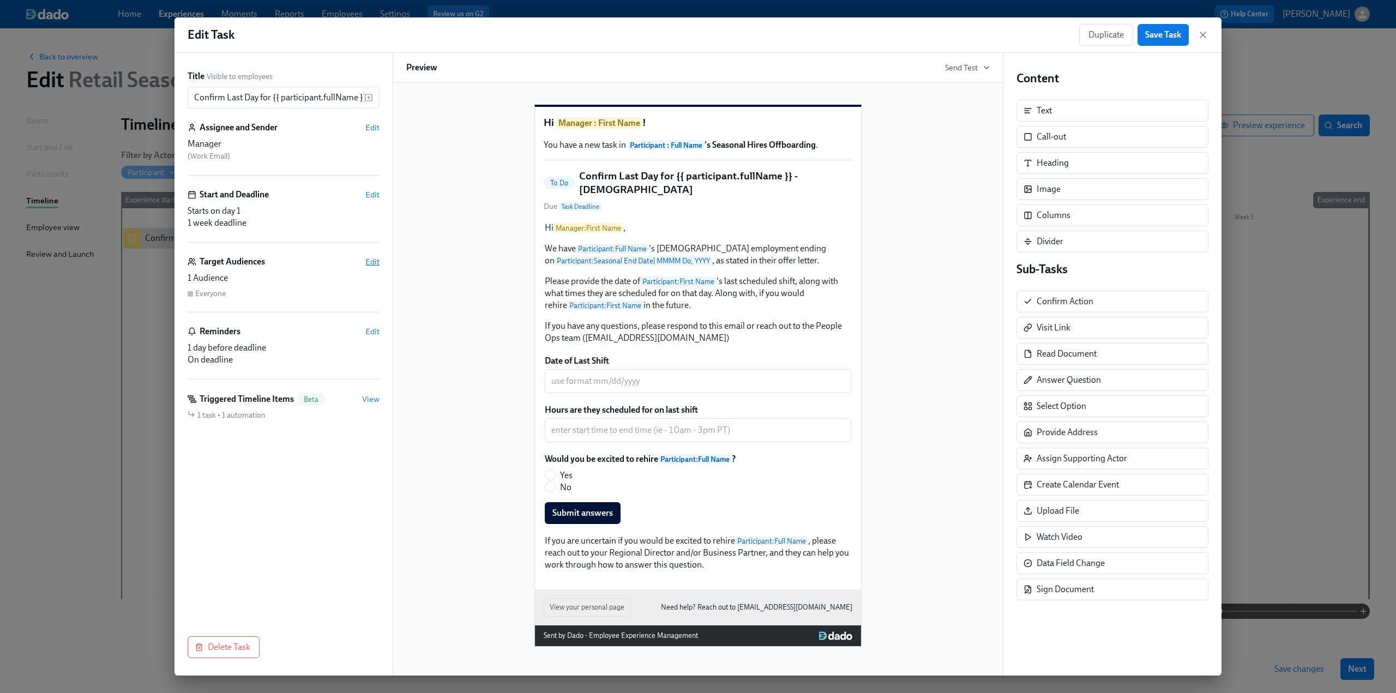
click at [369, 262] on span "Edit" at bounding box center [372, 261] width 14 height 11
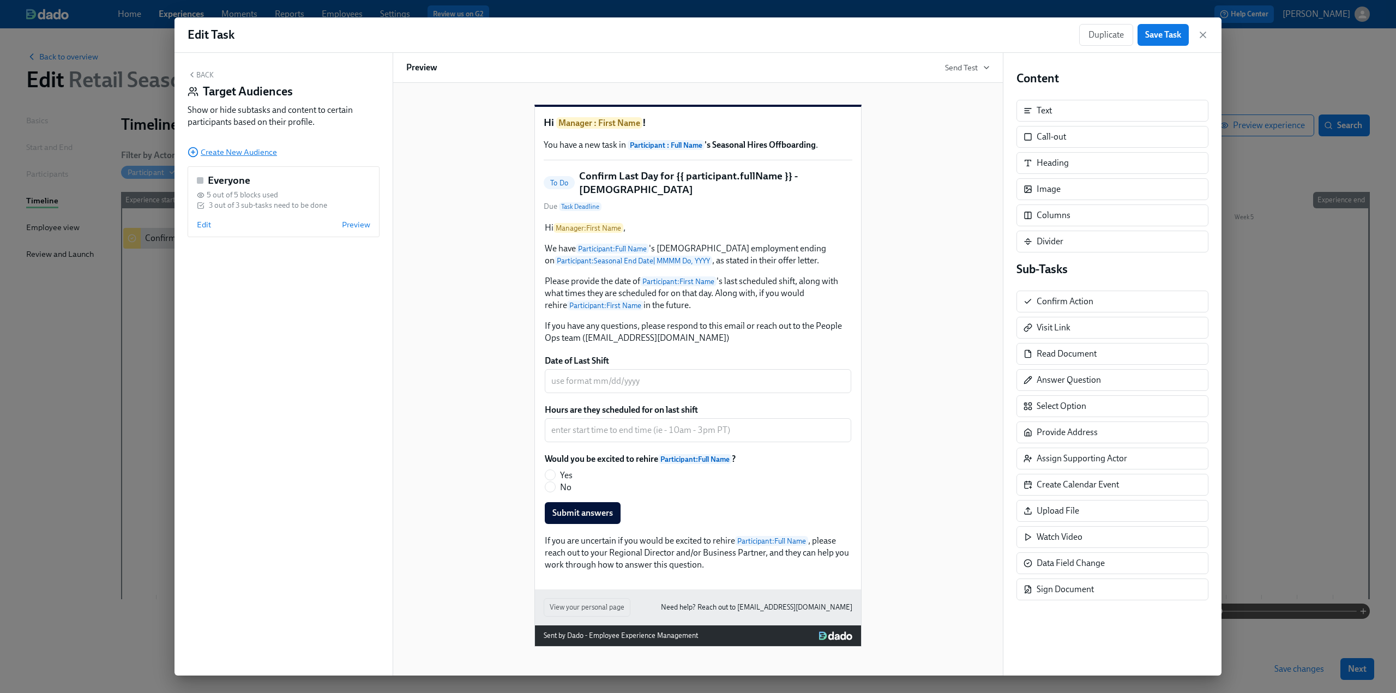
click at [213, 150] on span "Create New Audience" at bounding box center [232, 152] width 89 height 11
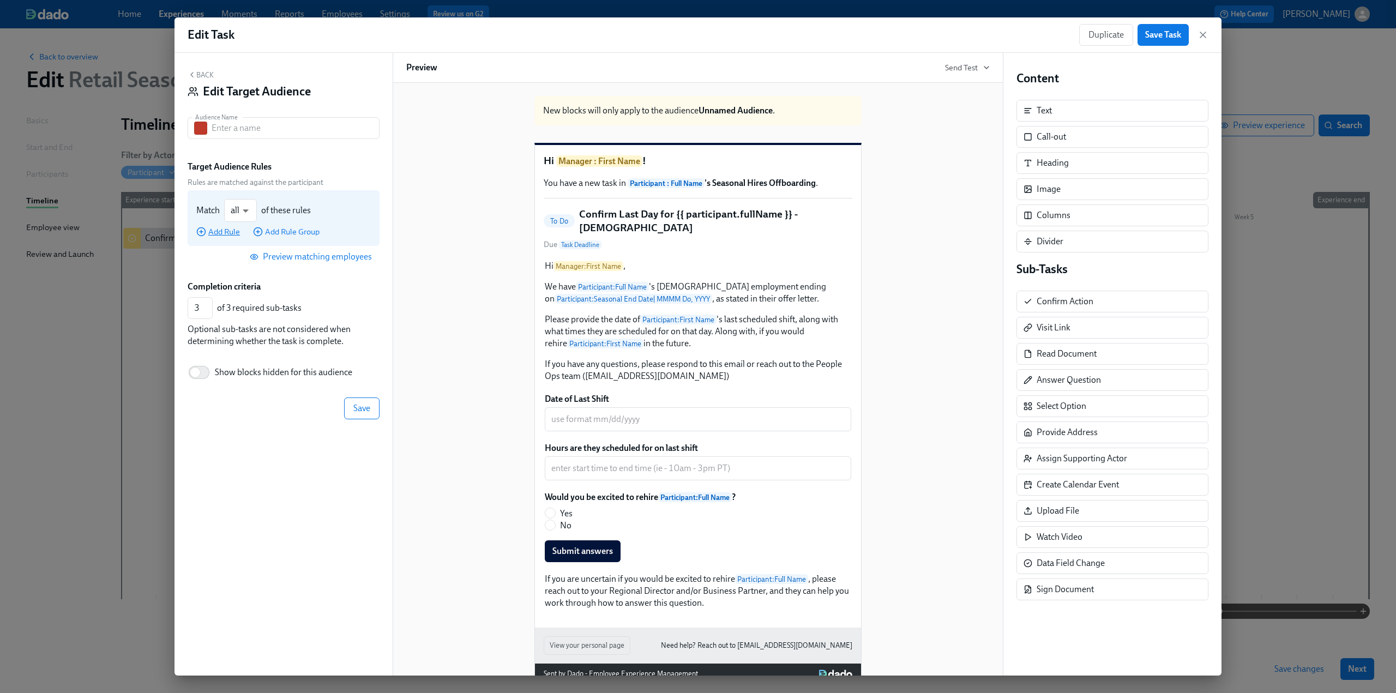
click at [231, 234] on span "Add Rule" at bounding box center [218, 231] width 44 height 11
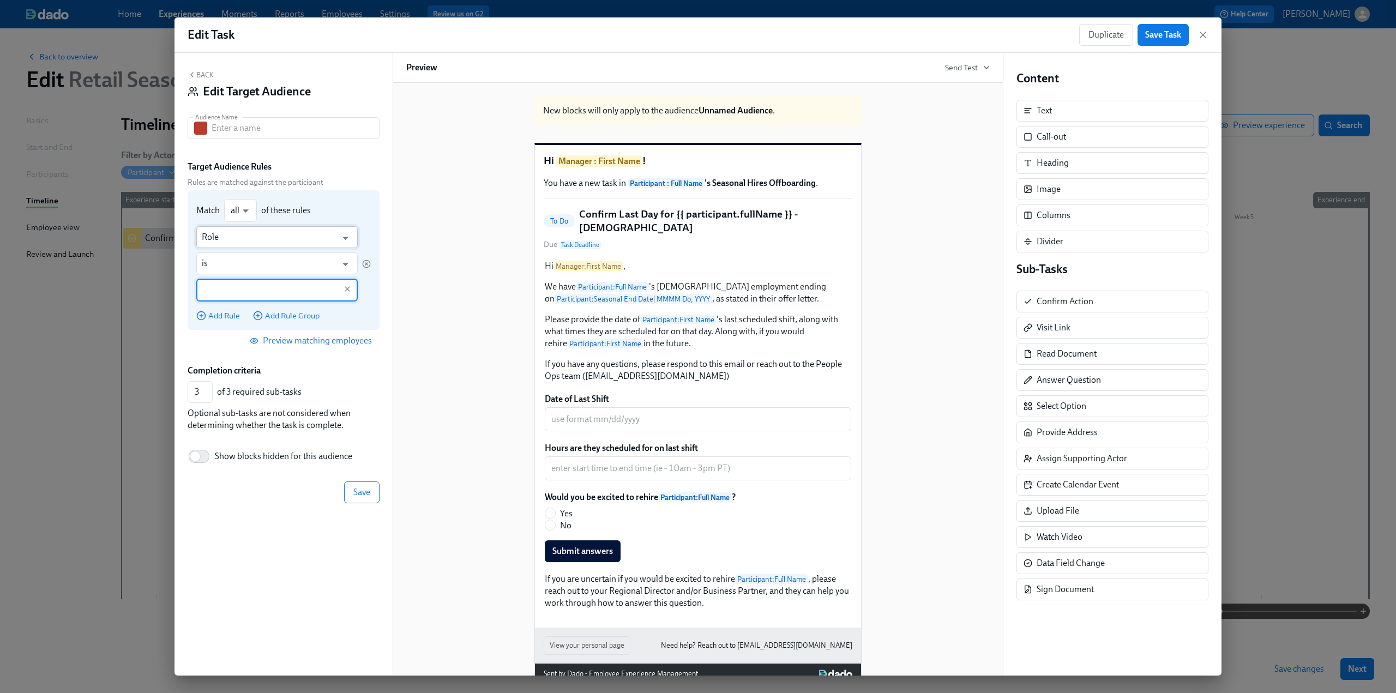
click at [252, 236] on input "Role" at bounding box center [269, 237] width 135 height 22
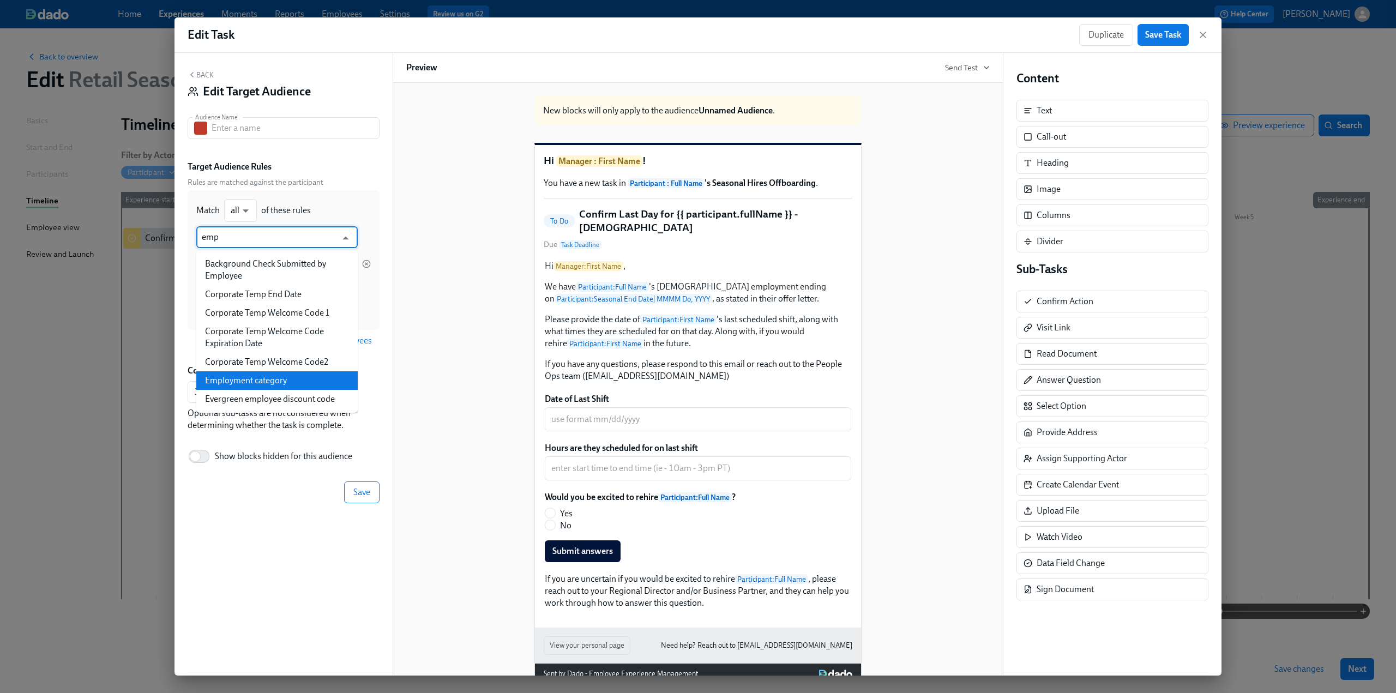
click at [323, 383] on li "Employment category" at bounding box center [276, 380] width 161 height 19
type input "Employment category"
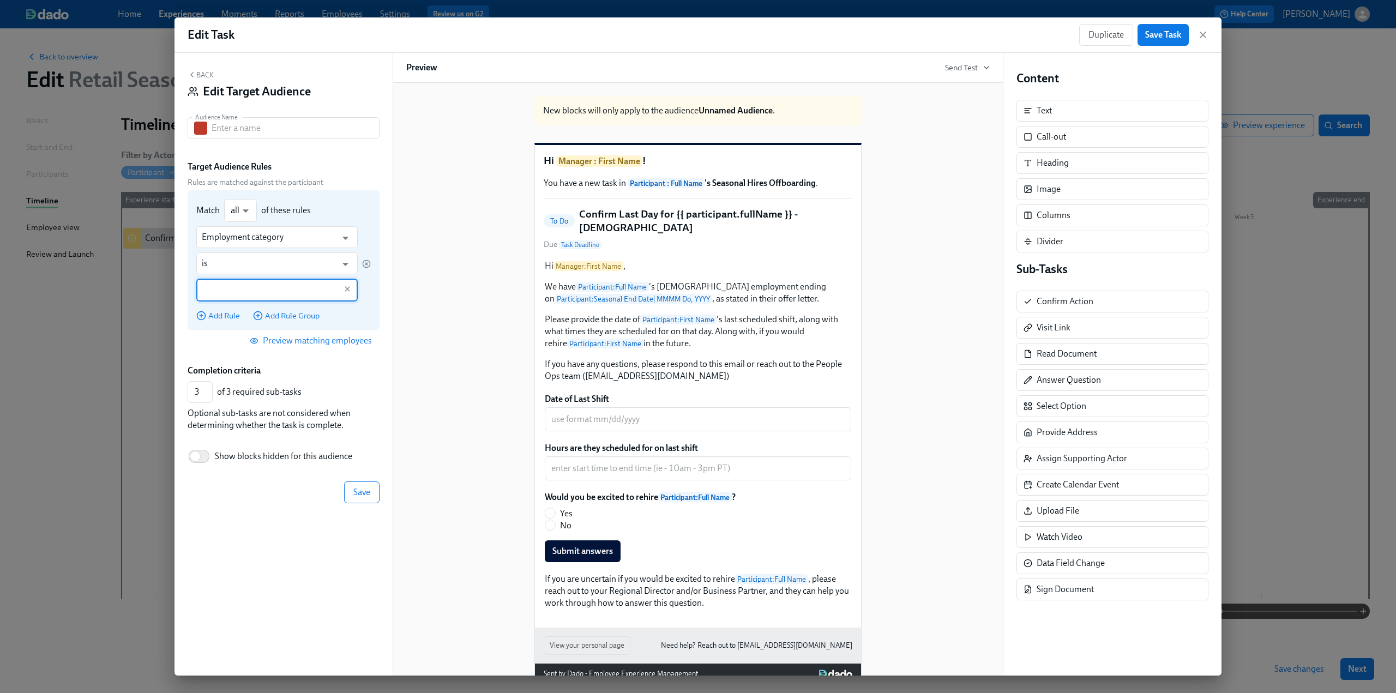
click at [250, 293] on input "text" at bounding box center [269, 290] width 135 height 23
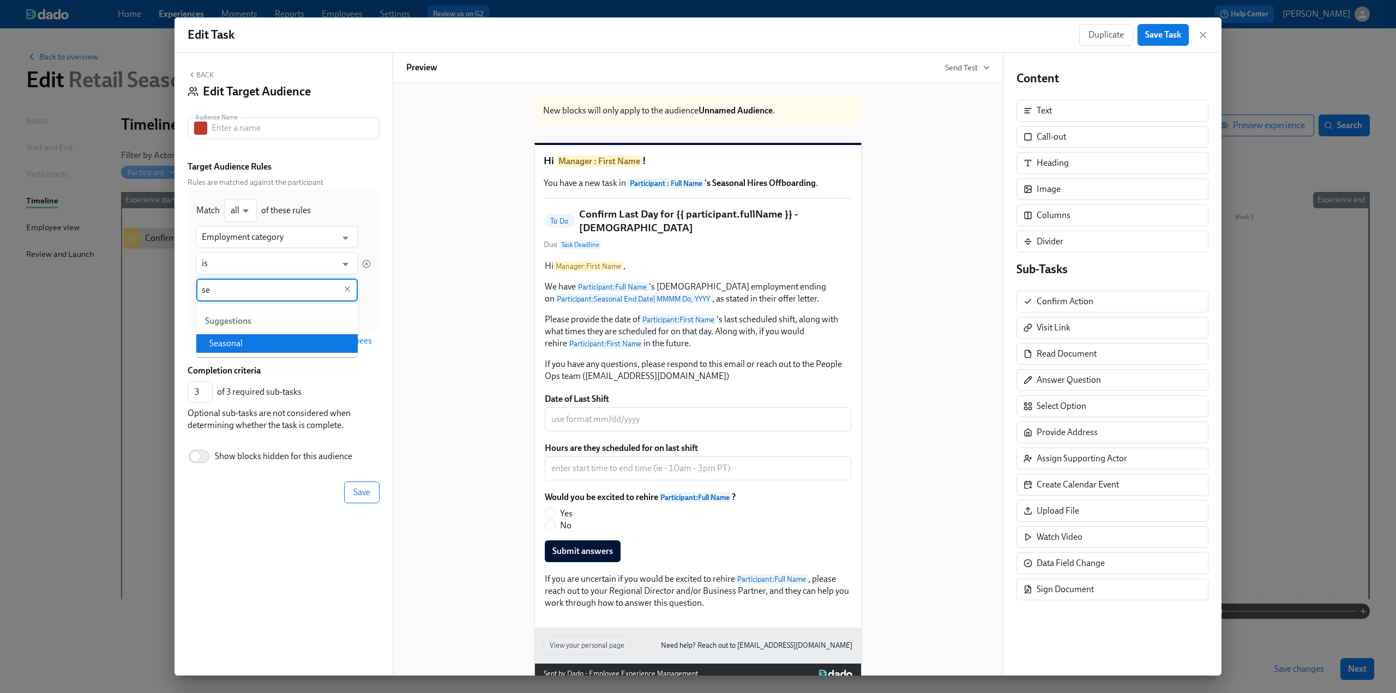
click at [251, 339] on li "Seasonal" at bounding box center [276, 343] width 161 height 19
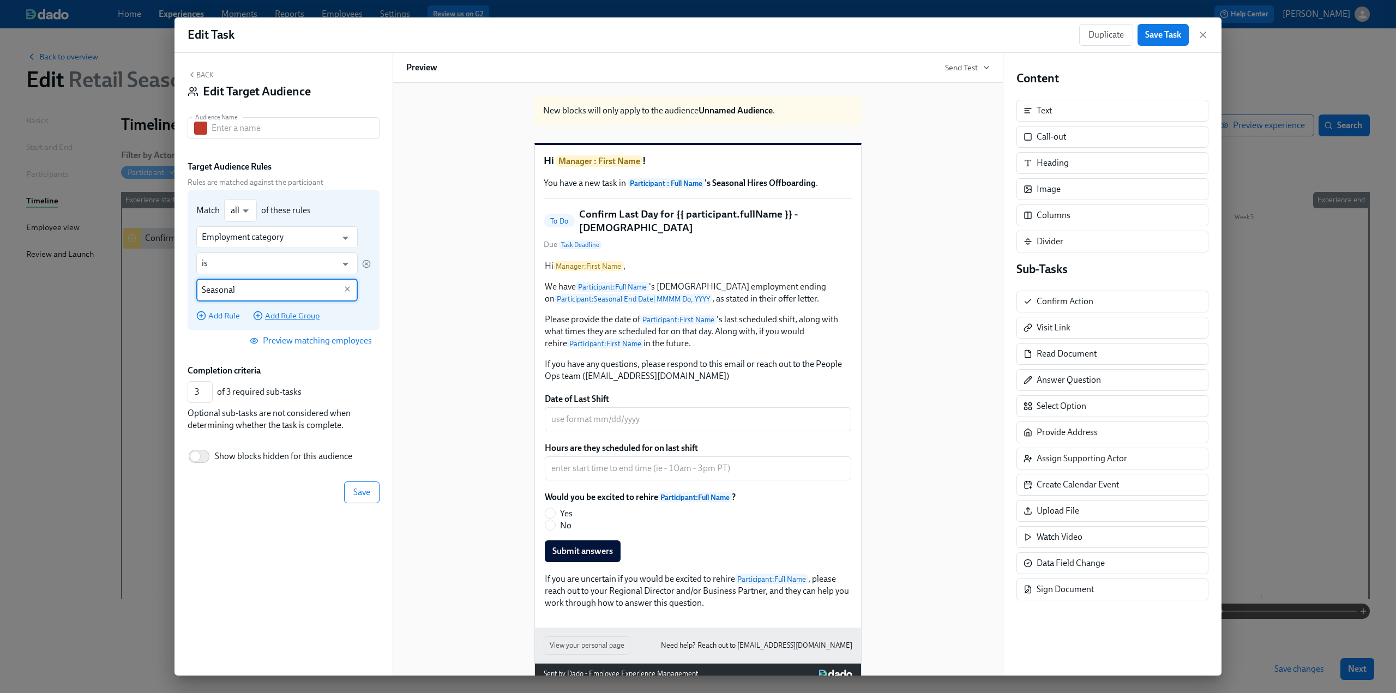
type input "Seasonal"
click at [292, 317] on span "Add Rule Group" at bounding box center [286, 315] width 67 height 11
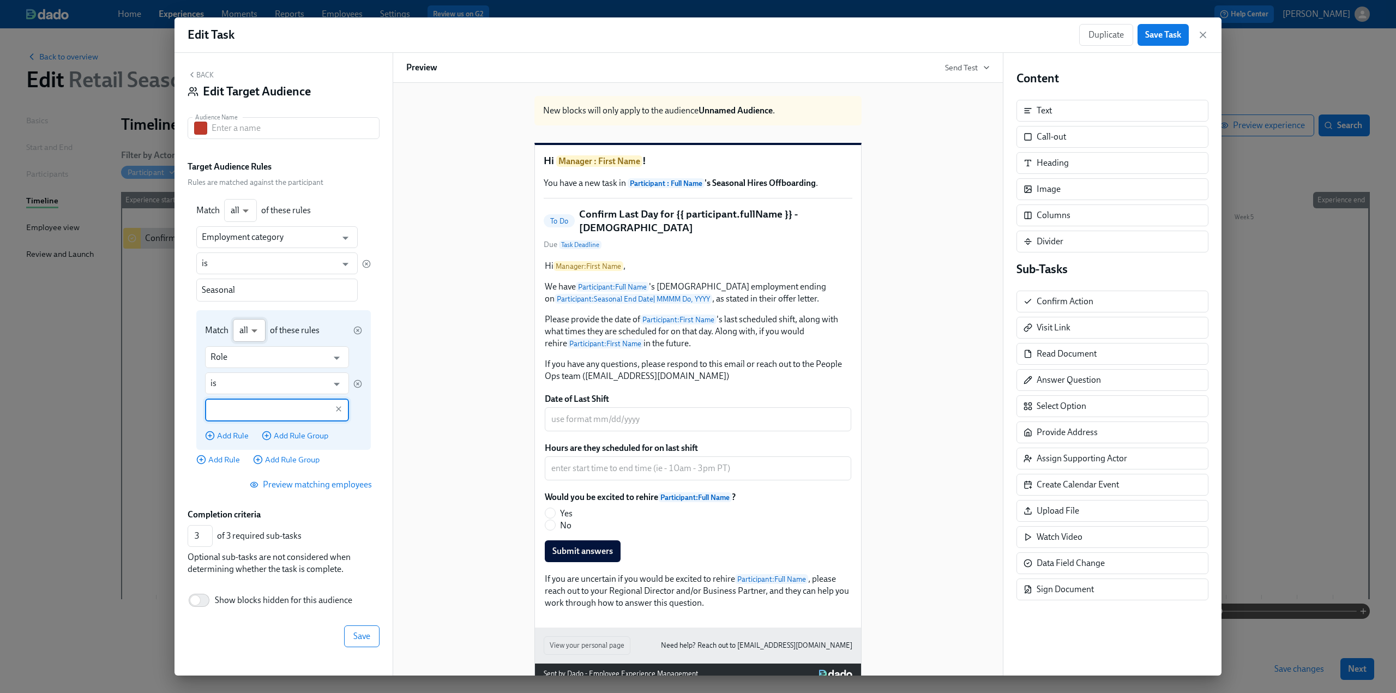
click at [256, 330] on body "Home Experiences Moments Reports Employees Settings Review us on G2 Help Center…" at bounding box center [698, 346] width 1396 height 693
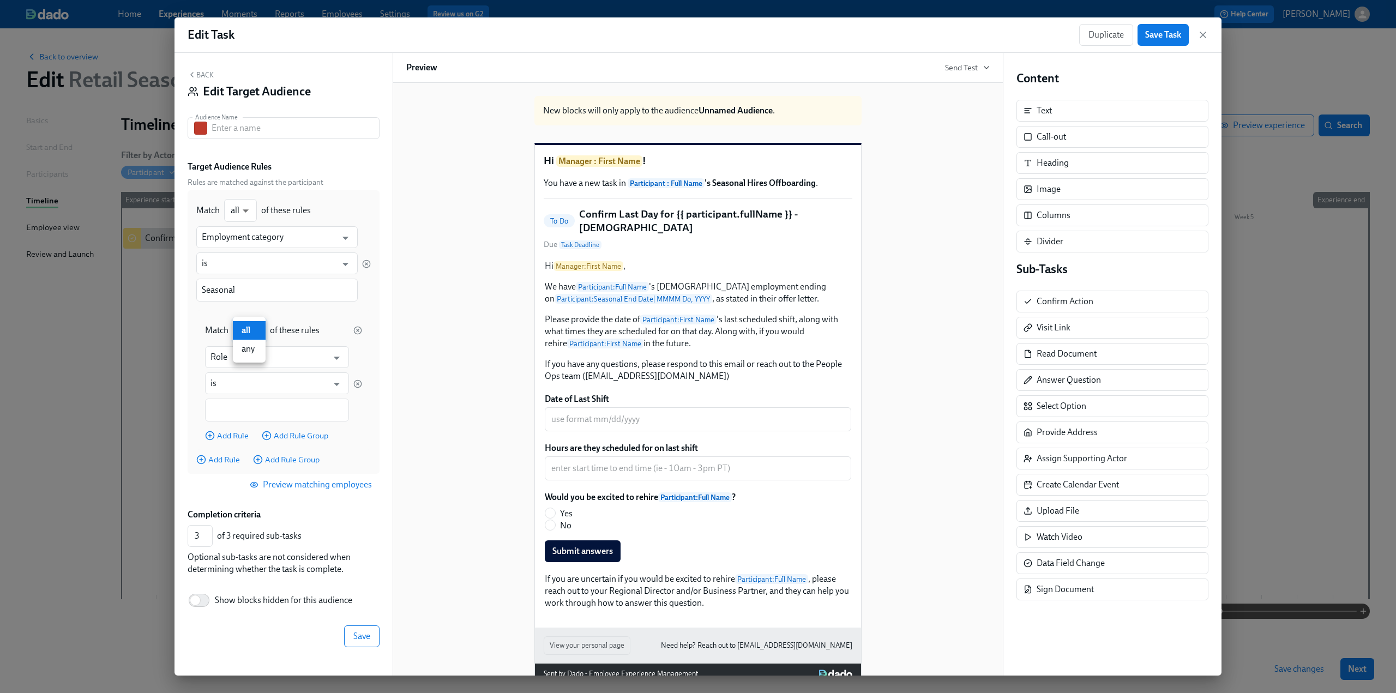
click at [256, 353] on li "any" at bounding box center [249, 349] width 33 height 19
type input "any"
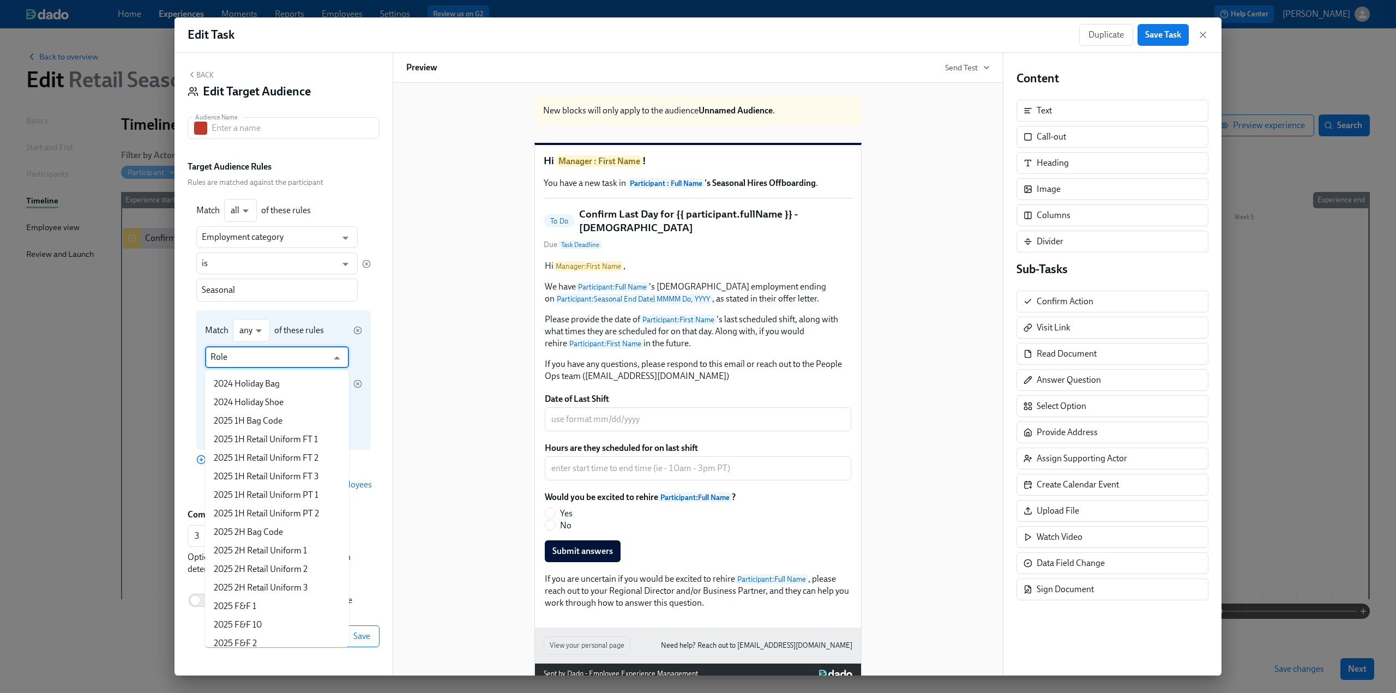
click at [251, 357] on input "Role" at bounding box center [268, 357] width 117 height 22
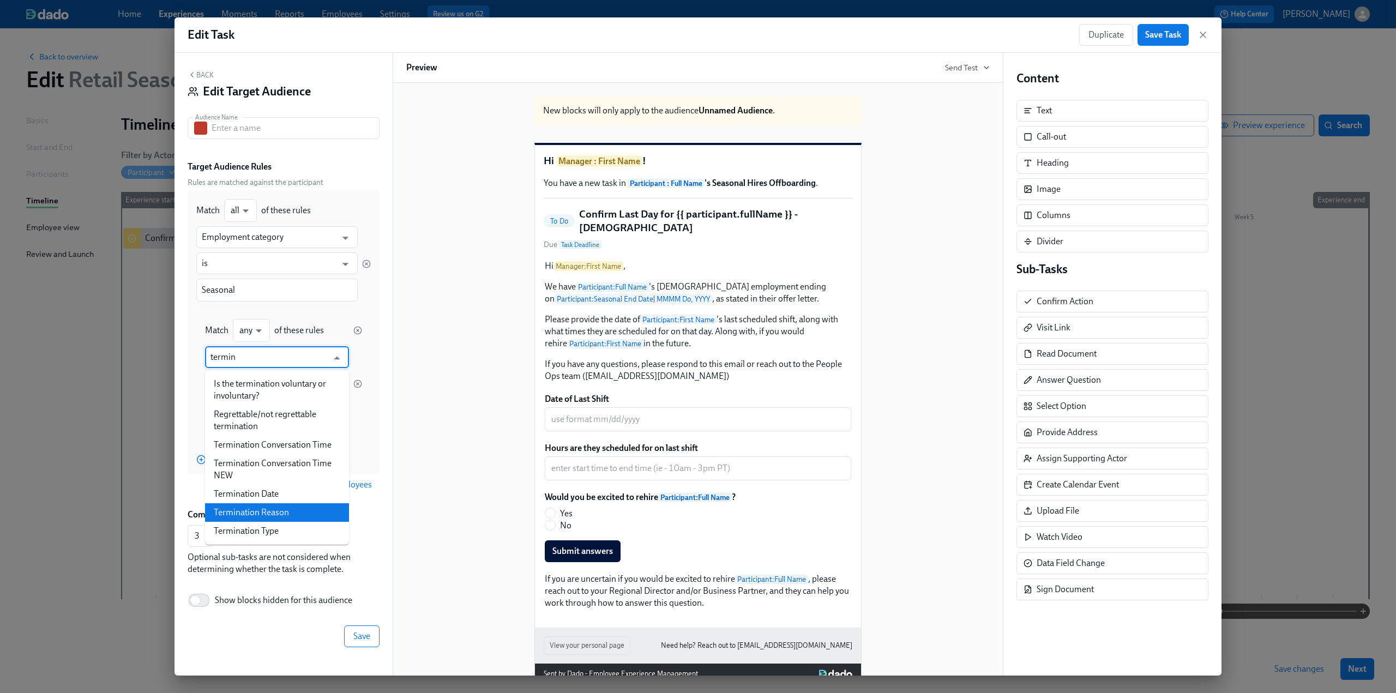
click at [274, 513] on li "Termination Reason" at bounding box center [277, 512] width 144 height 19
type input "Termination Reason"
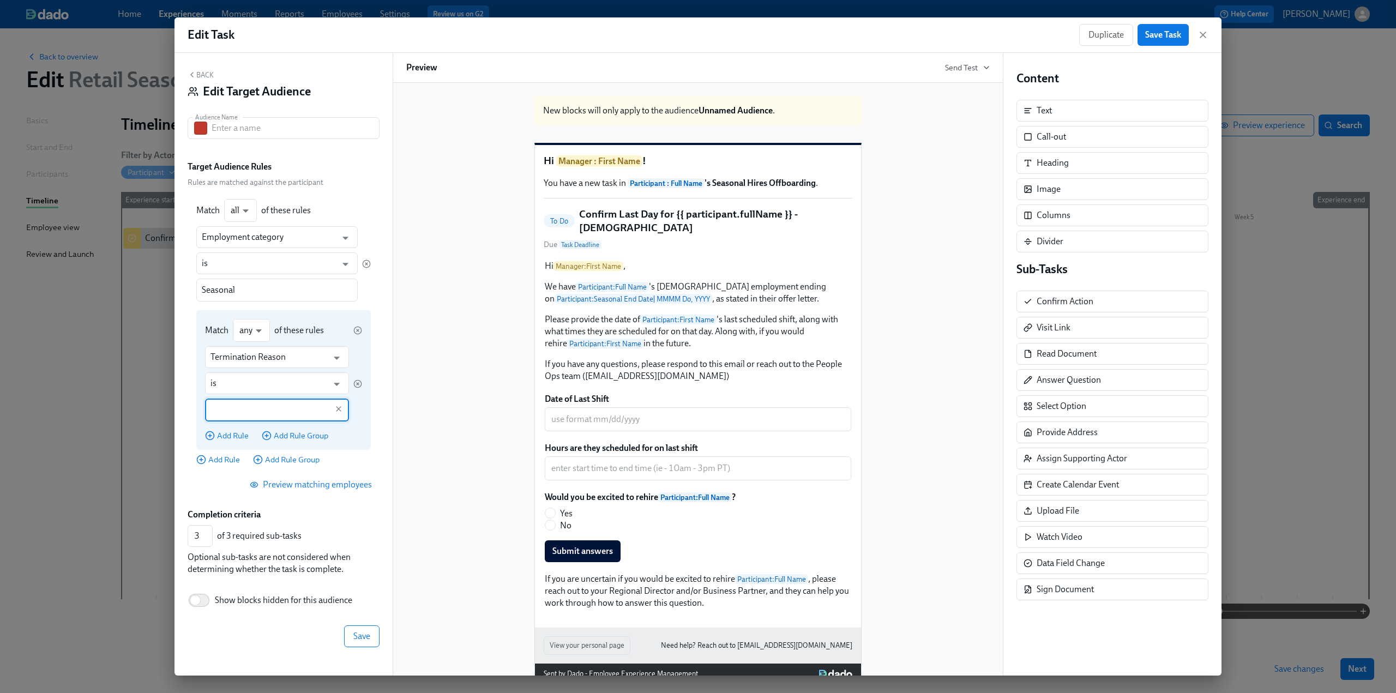
click at [285, 414] on input "text" at bounding box center [268, 410] width 117 height 23
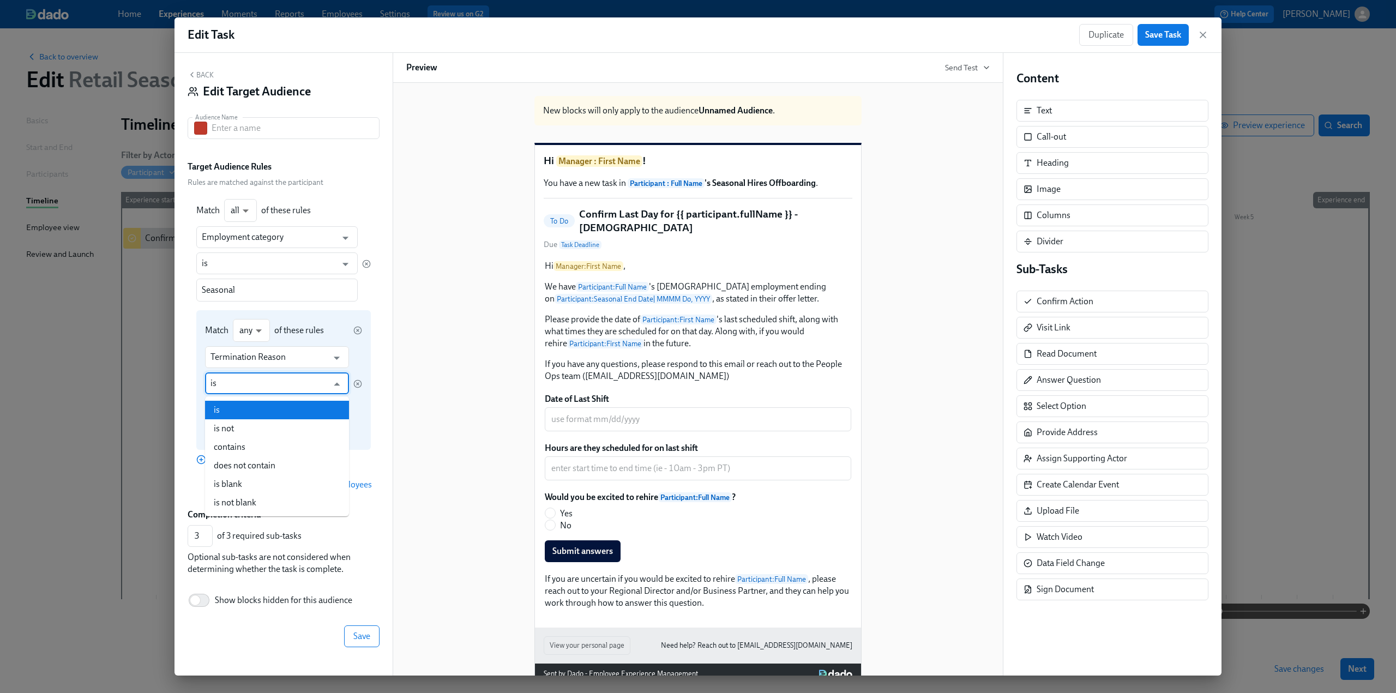
click at [280, 387] on input "is" at bounding box center [268, 383] width 117 height 22
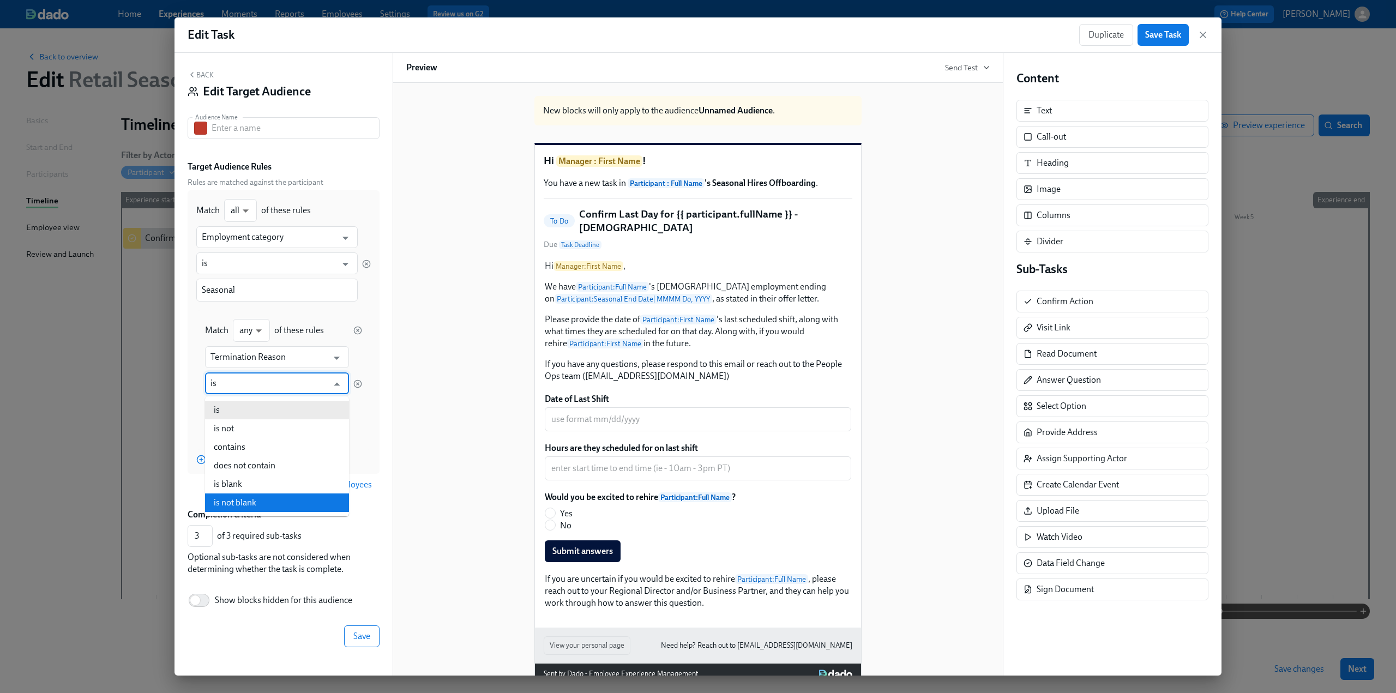
click at [275, 494] on li "is not blank" at bounding box center [277, 502] width 144 height 19
type input "is not blank"
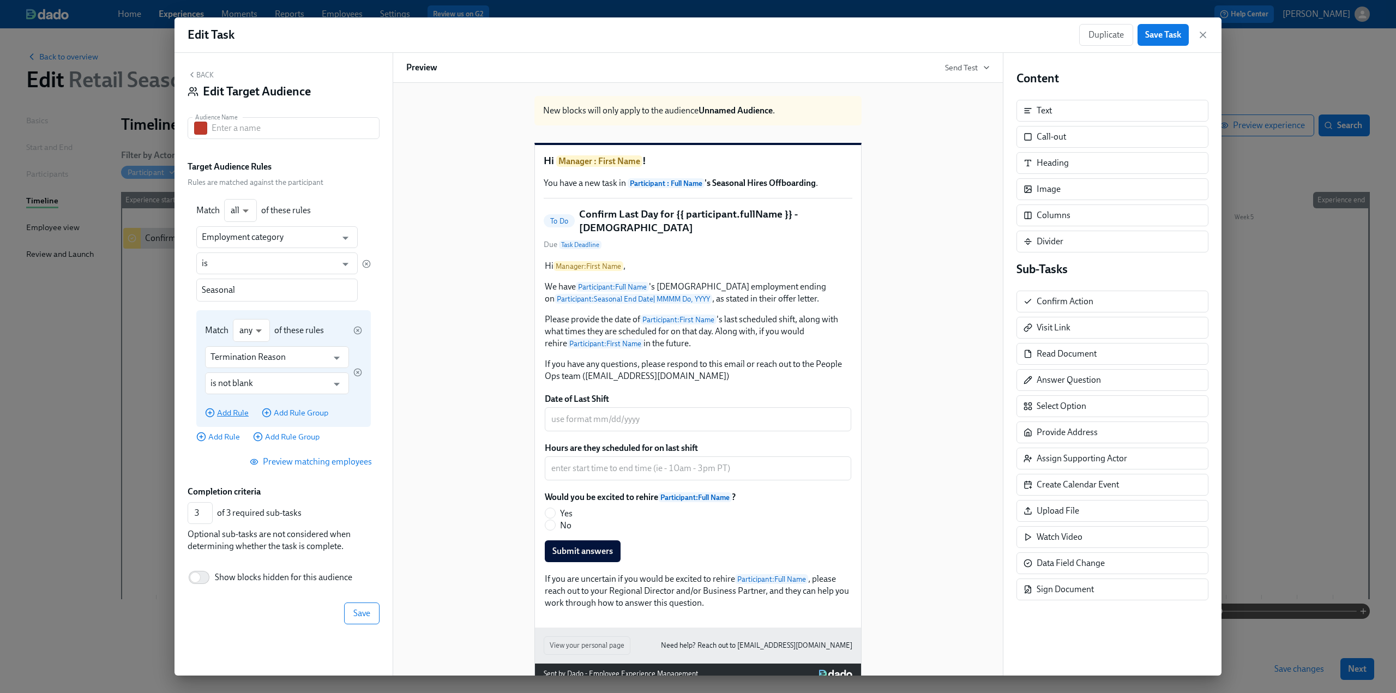
click at [226, 414] on span "Add Rule" at bounding box center [227, 412] width 44 height 11
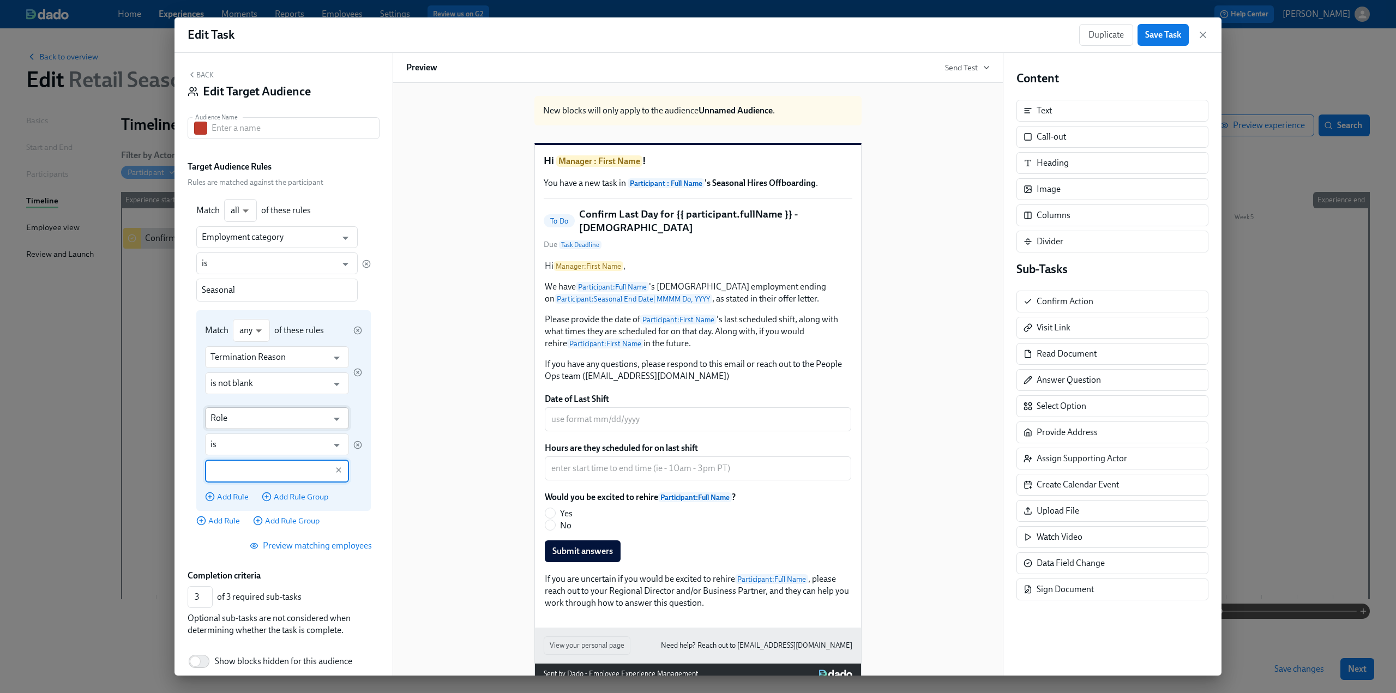
click at [239, 422] on input "Role" at bounding box center [268, 418] width 117 height 22
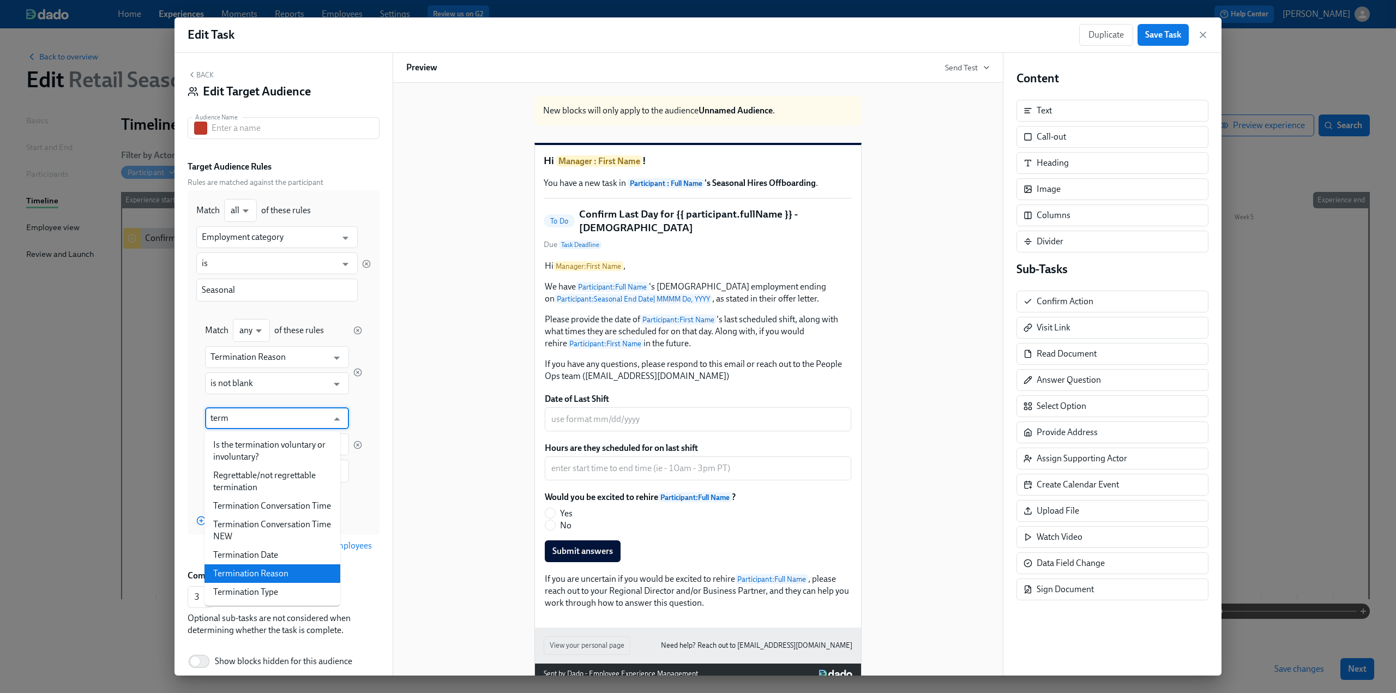
click at [271, 569] on li "Termination Reason" at bounding box center [272, 573] width 136 height 19
type input "Termination Reason"
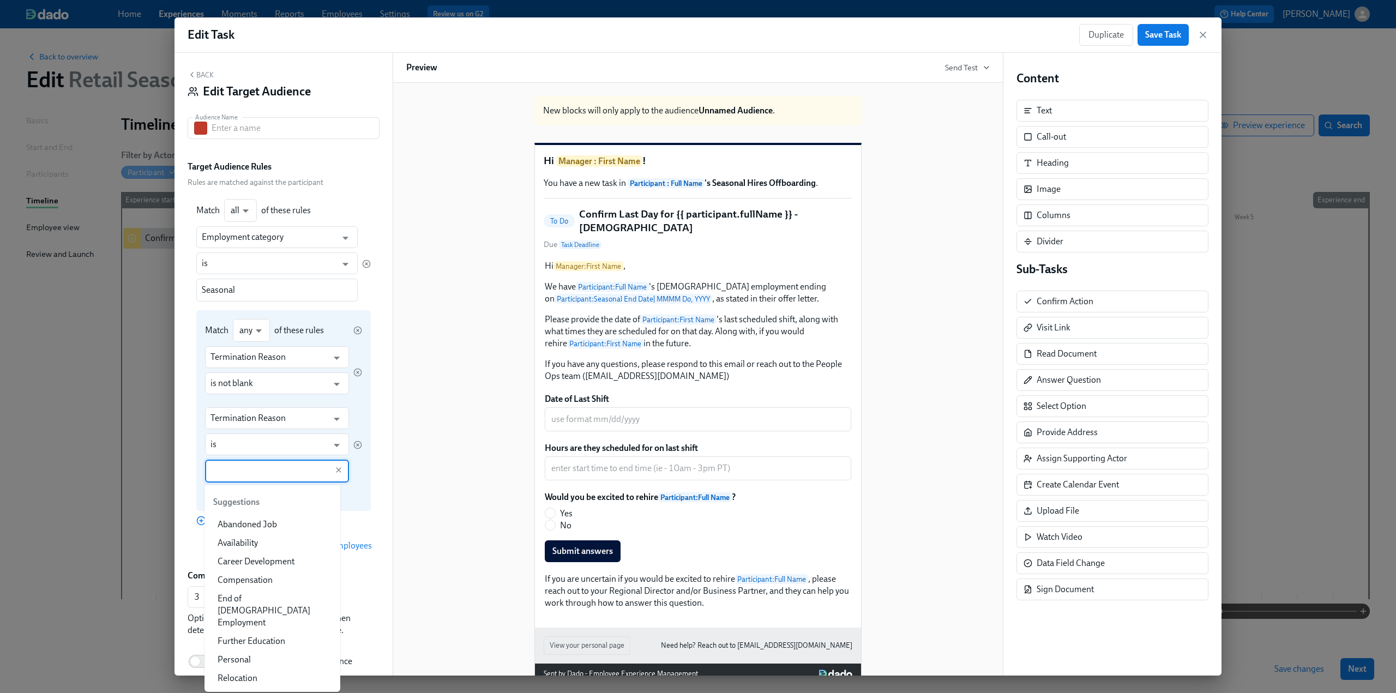
click at [237, 470] on input "text" at bounding box center [268, 471] width 117 height 23
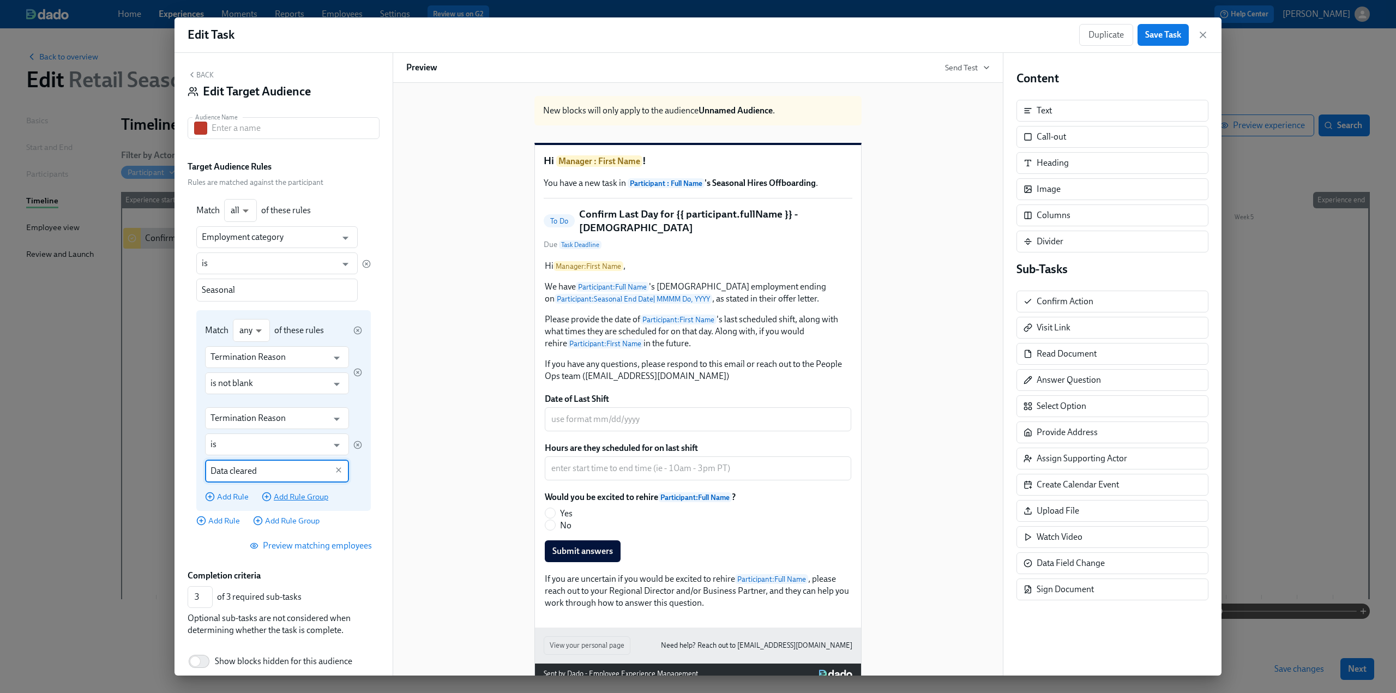
type input "Data cleared"
click at [285, 496] on span "Add Rule Group" at bounding box center [295, 496] width 67 height 11
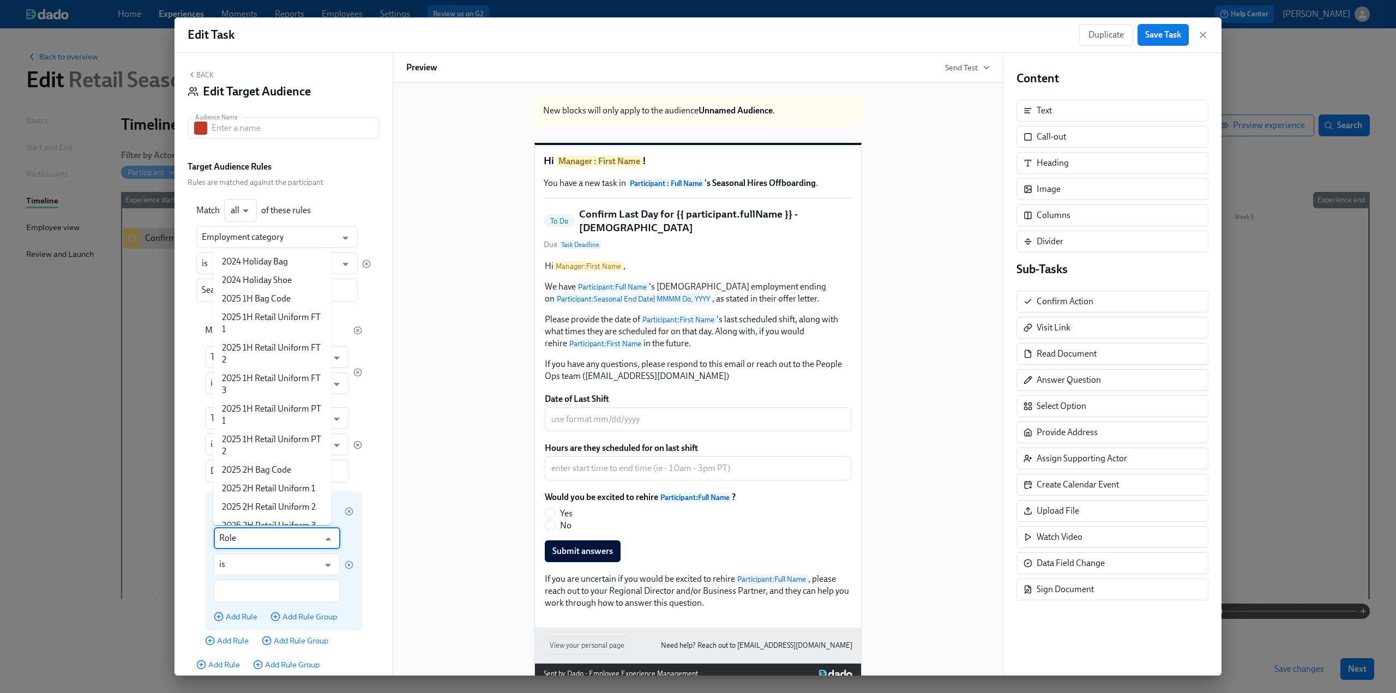
click at [228, 548] on input "Role" at bounding box center [269, 538] width 100 height 22
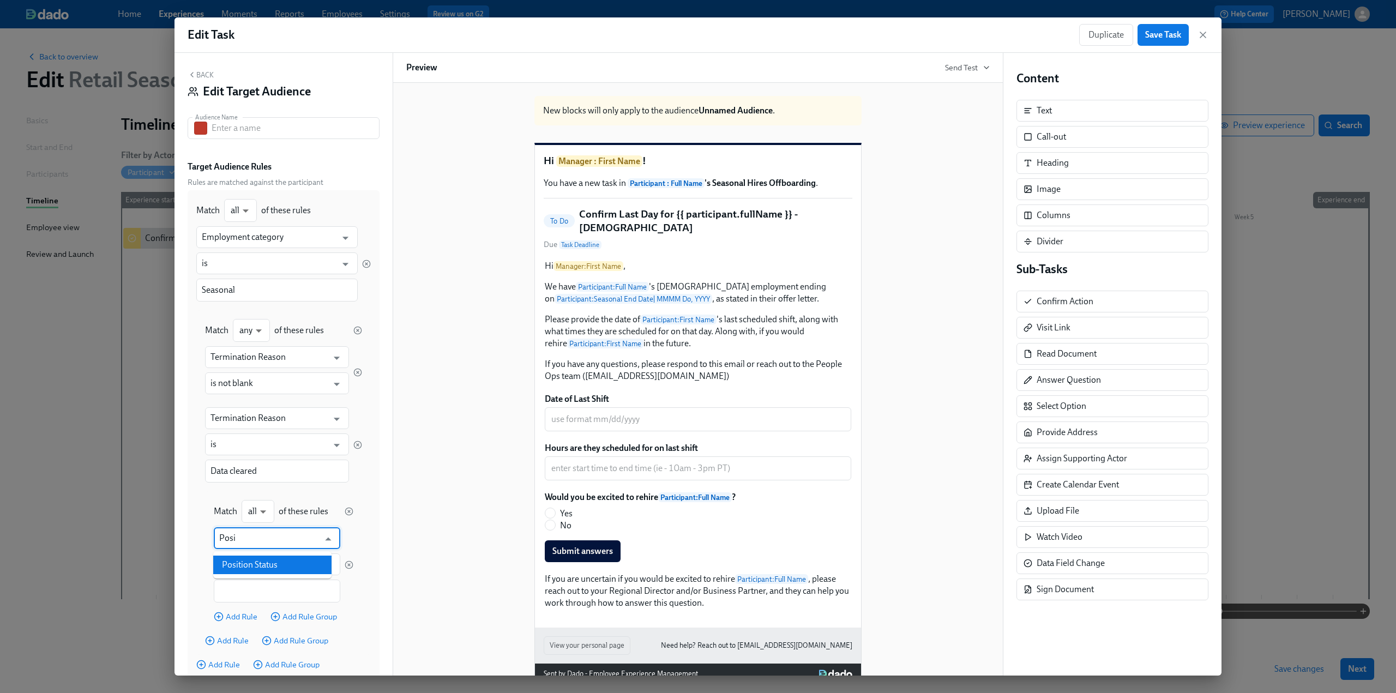
click at [264, 568] on li "Position Status" at bounding box center [272, 565] width 118 height 19
type input "Position Status"
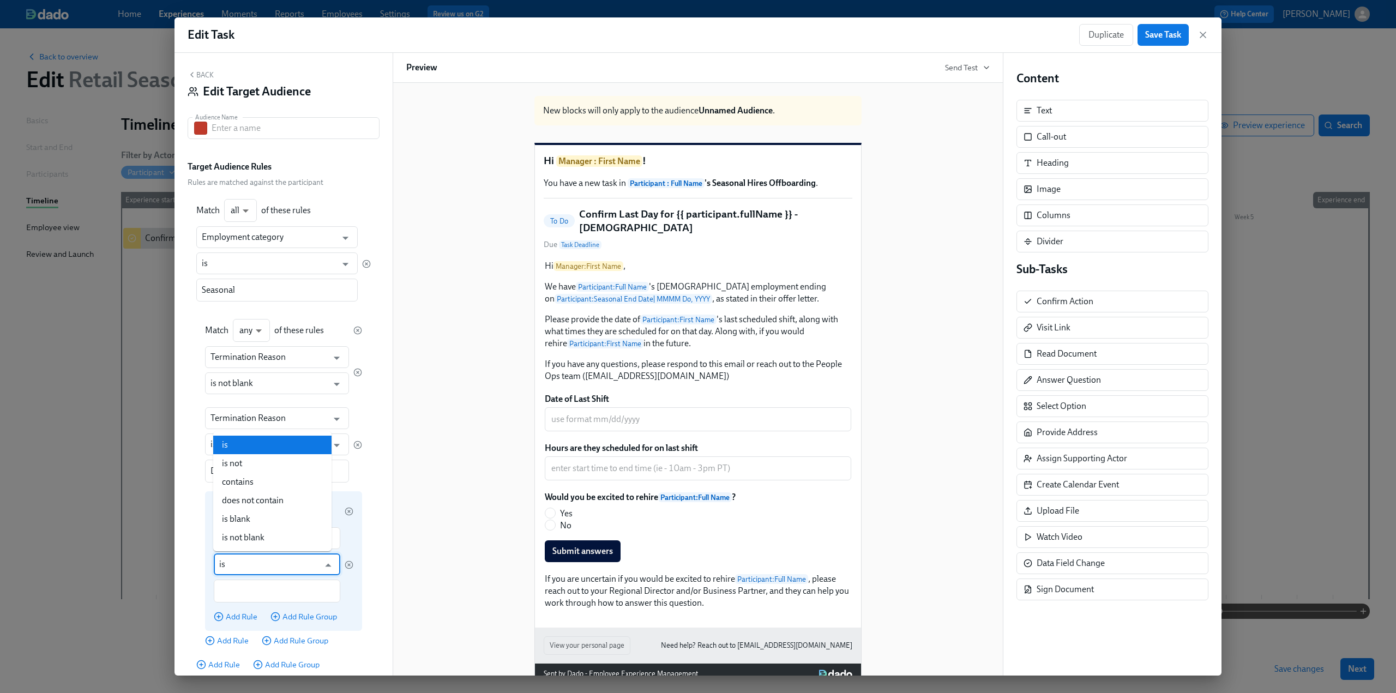
click at [261, 572] on input "is" at bounding box center [269, 564] width 100 height 22
click at [240, 463] on li "is not" at bounding box center [272, 463] width 118 height 19
type input "is not"
click at [252, 587] on input "text" at bounding box center [269, 591] width 100 height 23
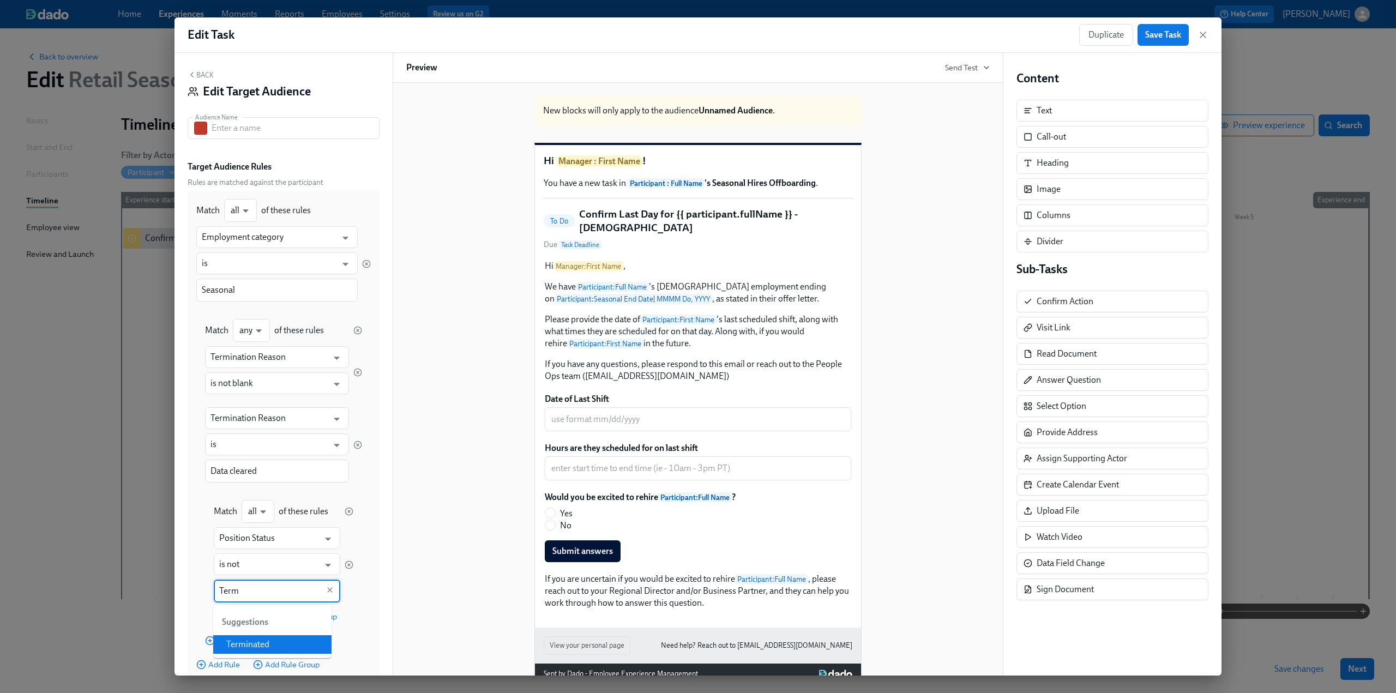
click at [256, 645] on li "Terminated" at bounding box center [272, 644] width 118 height 19
type input "Terminated"
click at [372, 569] on div "Back Edit Target Audience Audience Name Audience Name Target Audience Rules Rul…" at bounding box center [283, 364] width 218 height 623
click at [185, 429] on div "Back Edit Target Audience Audience Name Audience Name Target Audience Rules Rul…" at bounding box center [283, 364] width 218 height 623
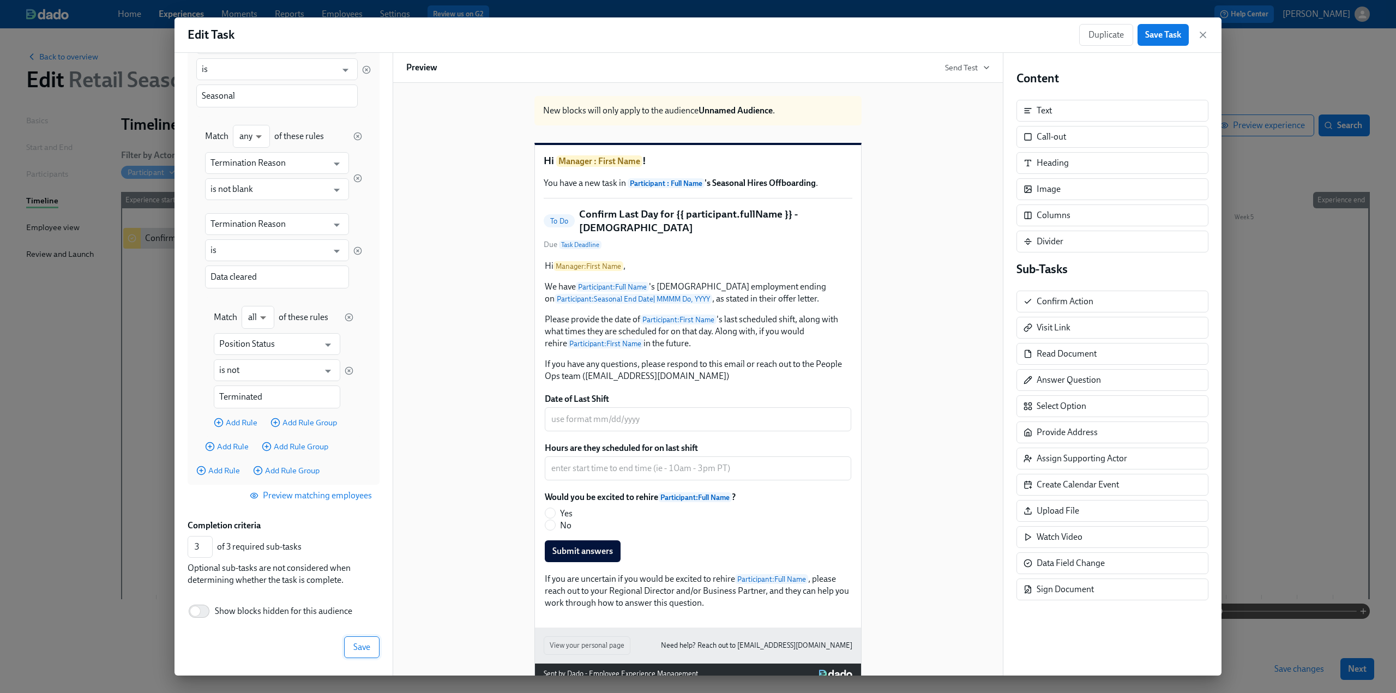
click at [358, 647] on span "Save" at bounding box center [361, 647] width 17 height 11
click at [357, 648] on span "Save" at bounding box center [361, 647] width 17 height 11
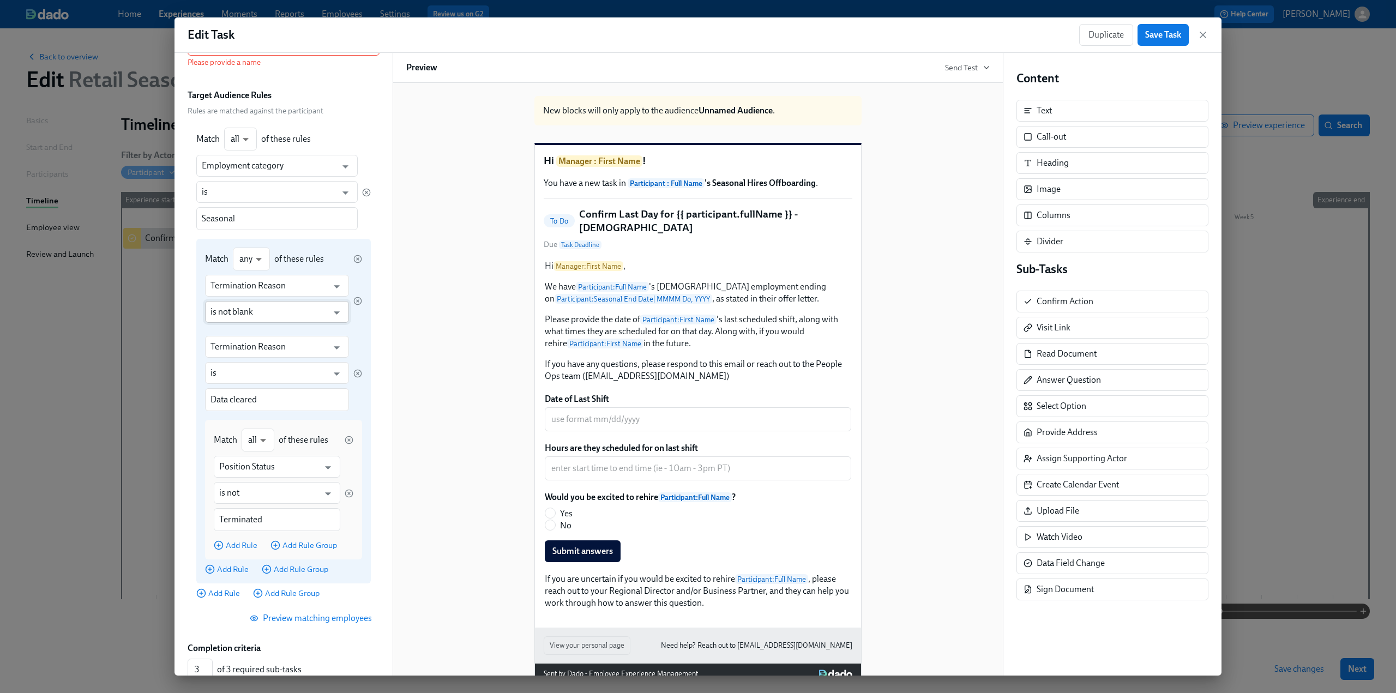
scroll to position [0, 0]
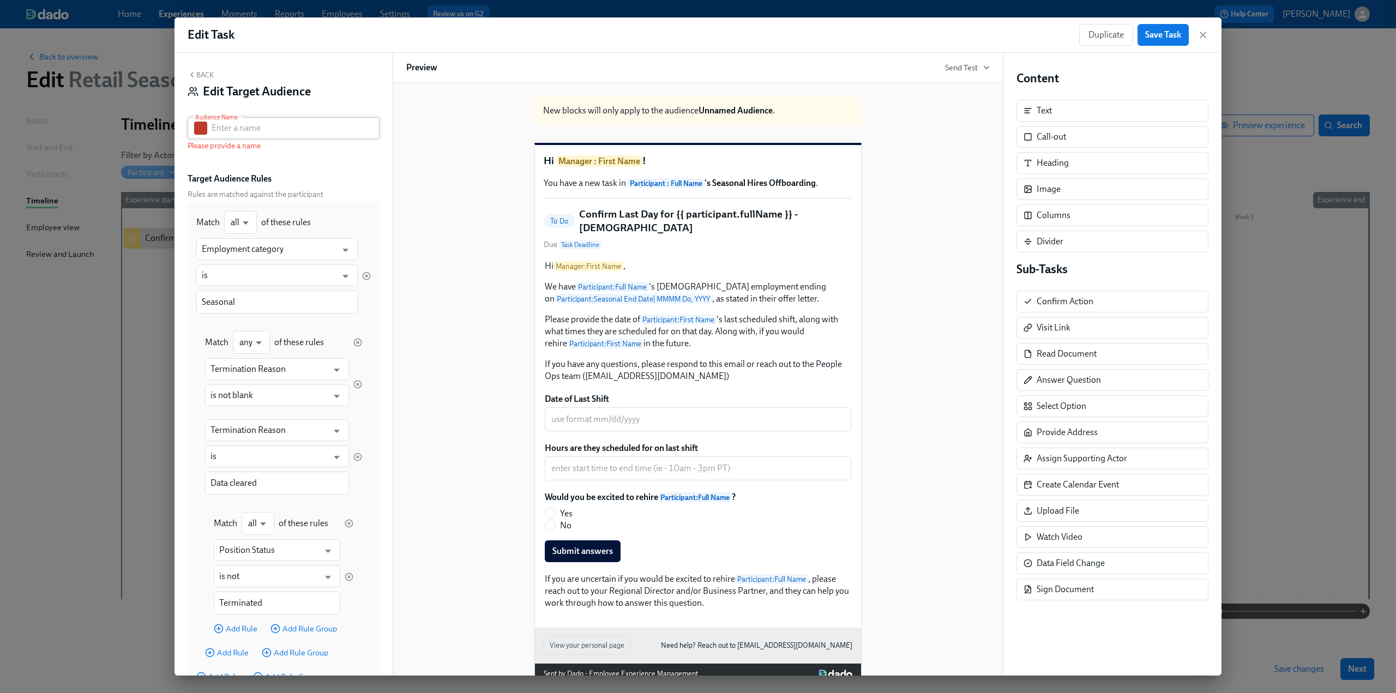
click at [270, 132] on input "text" at bounding box center [296, 128] width 168 height 22
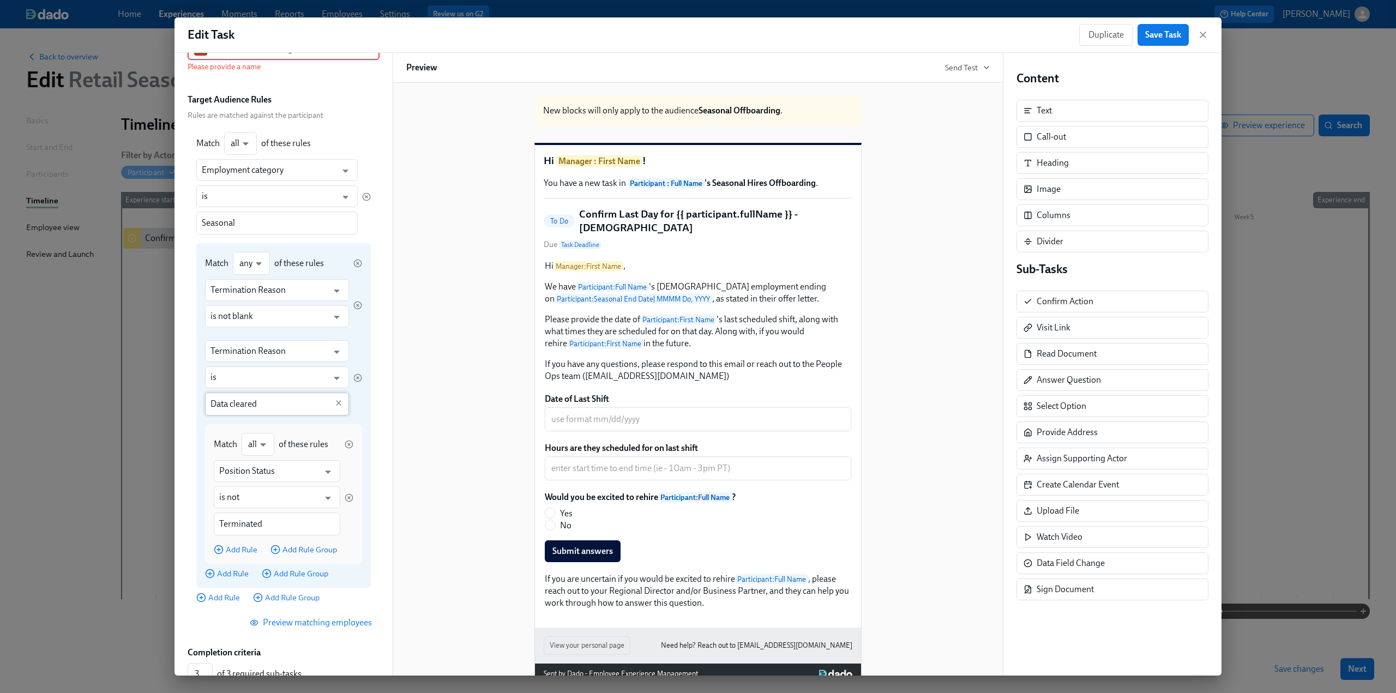
scroll to position [206, 0]
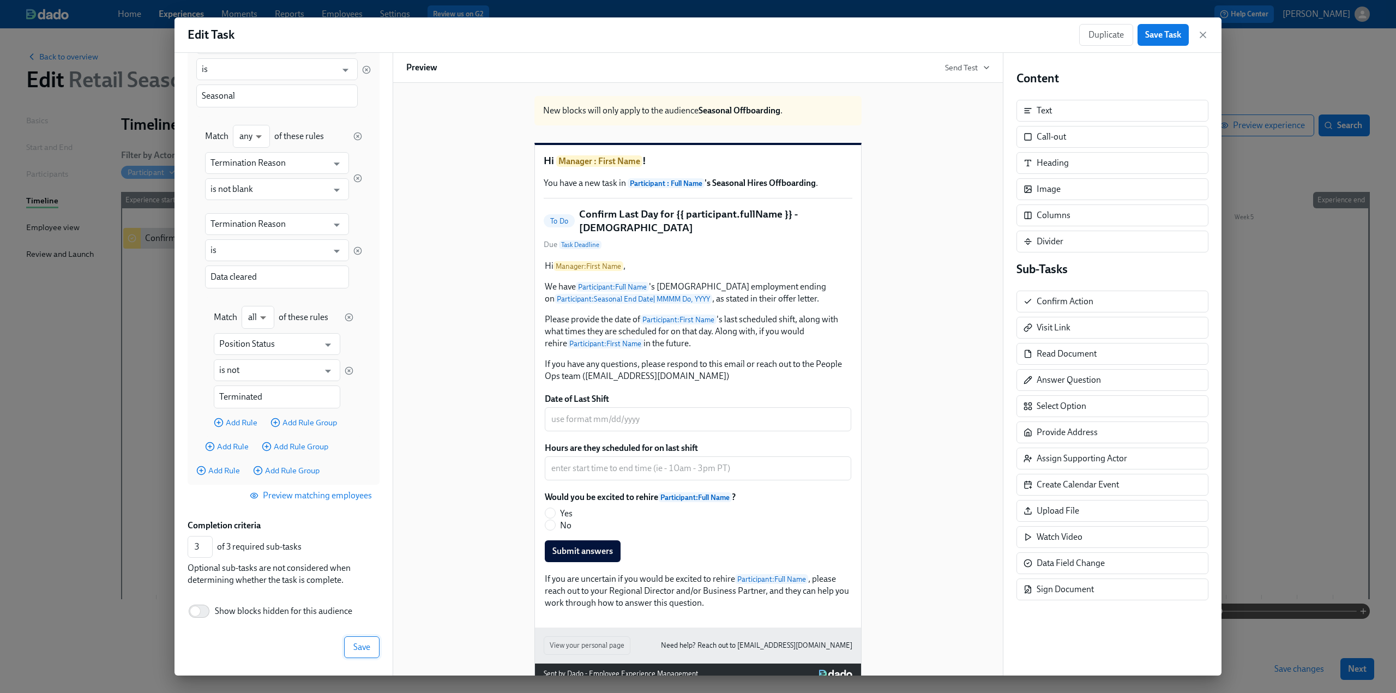
type input "Seasonal Offboarding"
click at [353, 648] on span "Save" at bounding box center [361, 647] width 17 height 11
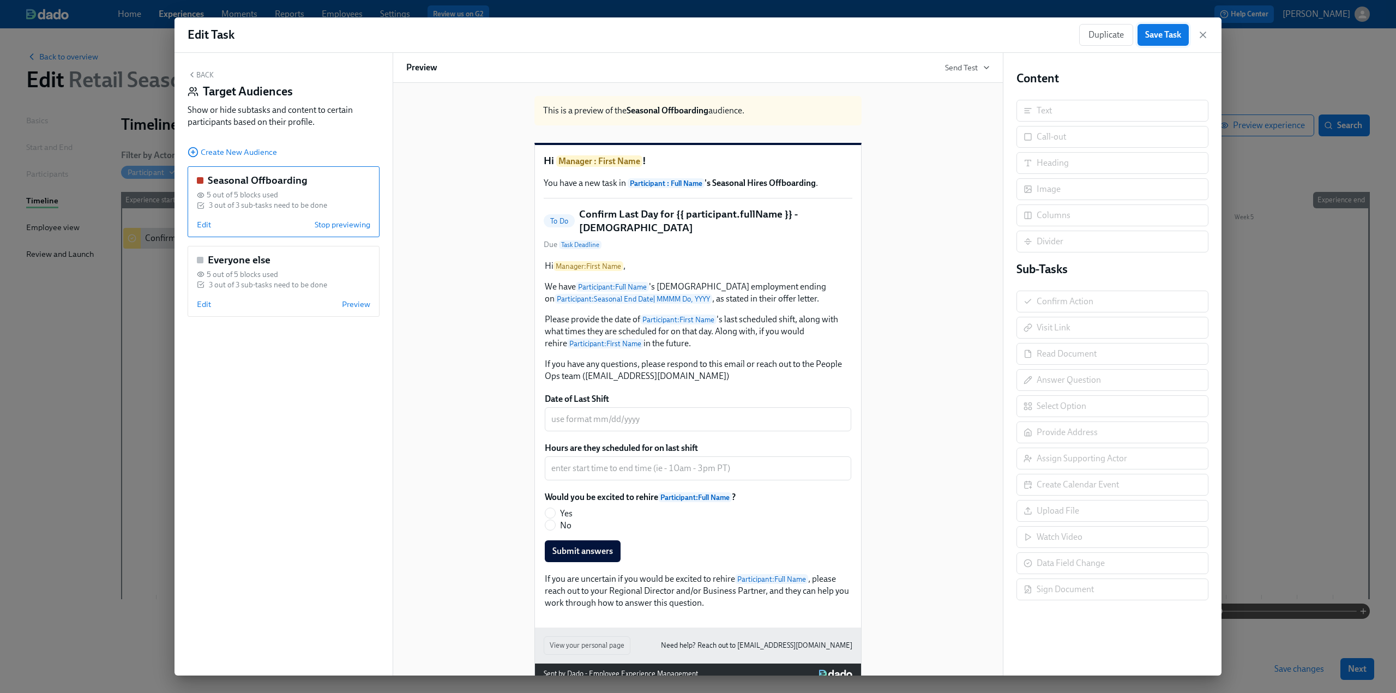
click at [1158, 29] on button "Save Task" at bounding box center [1162, 35] width 51 height 22
click at [1199, 35] on icon "button" at bounding box center [1202, 34] width 11 height 11
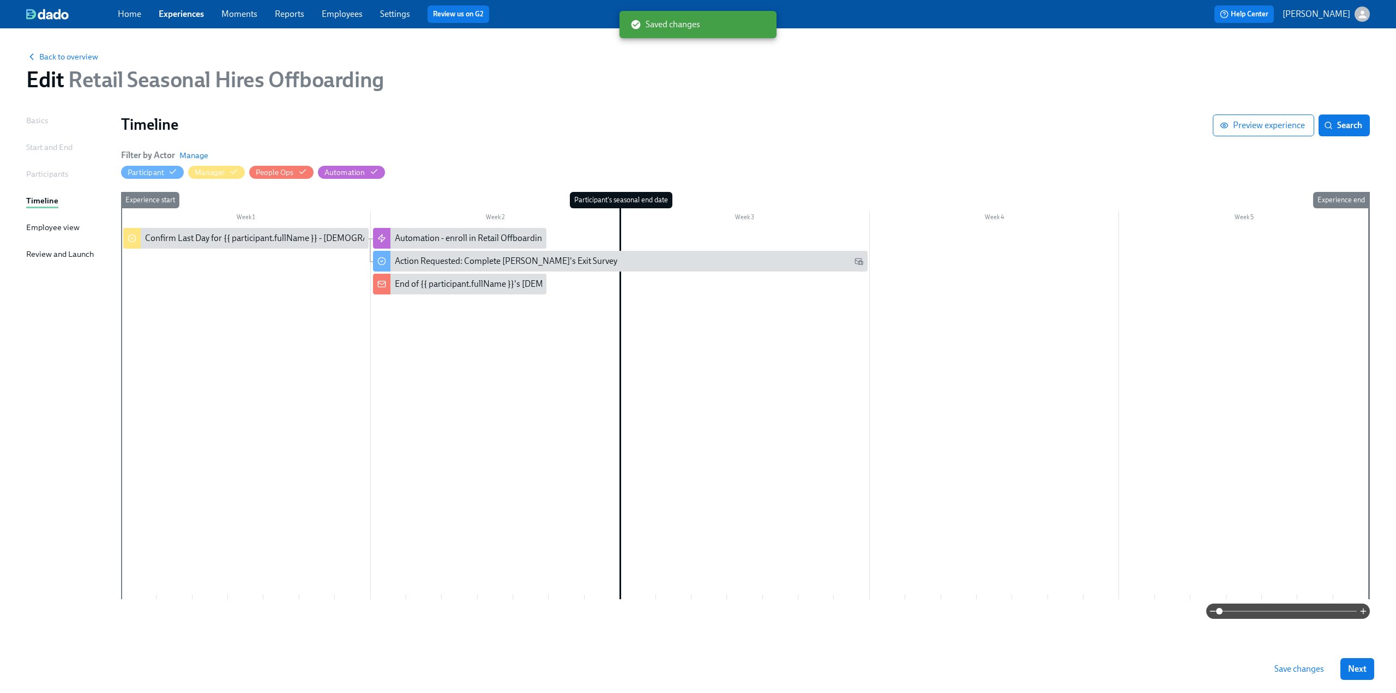
click at [1311, 667] on span "Save changes" at bounding box center [1299, 668] width 50 height 11
